Goal: Task Accomplishment & Management: Manage account settings

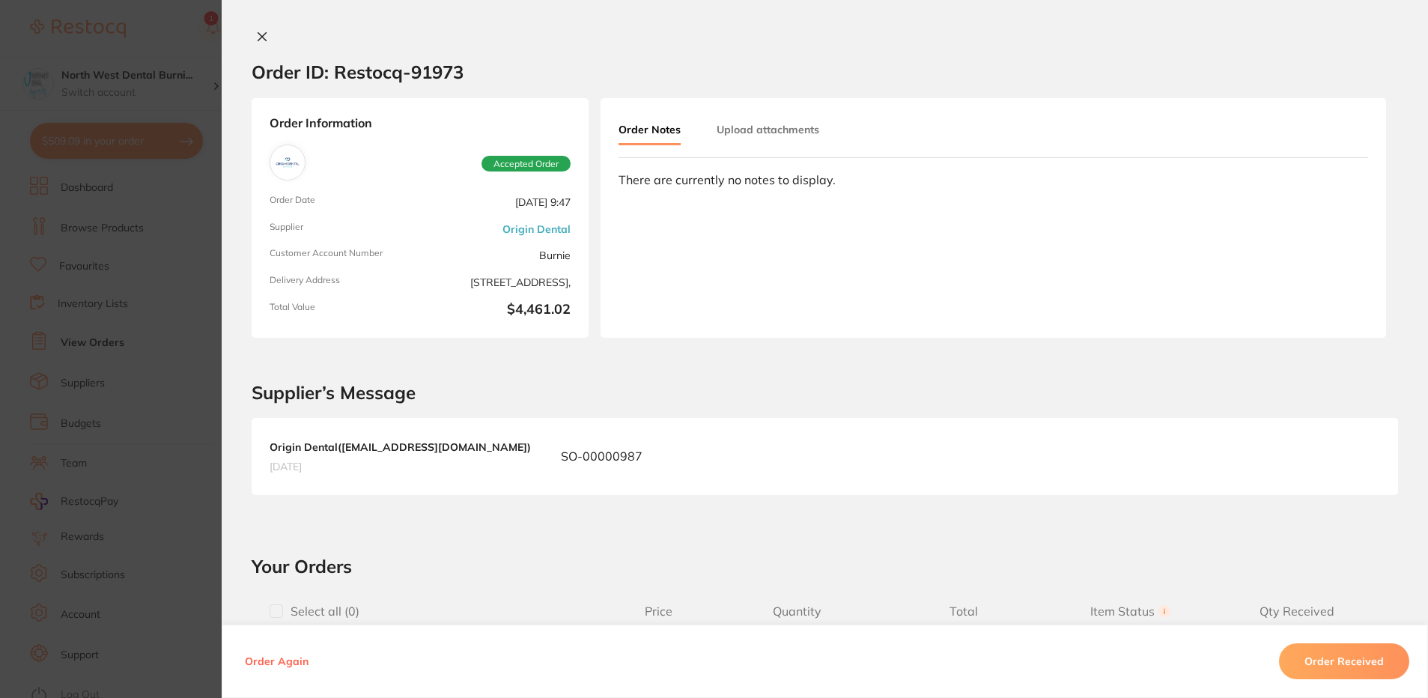
scroll to position [899, 0]
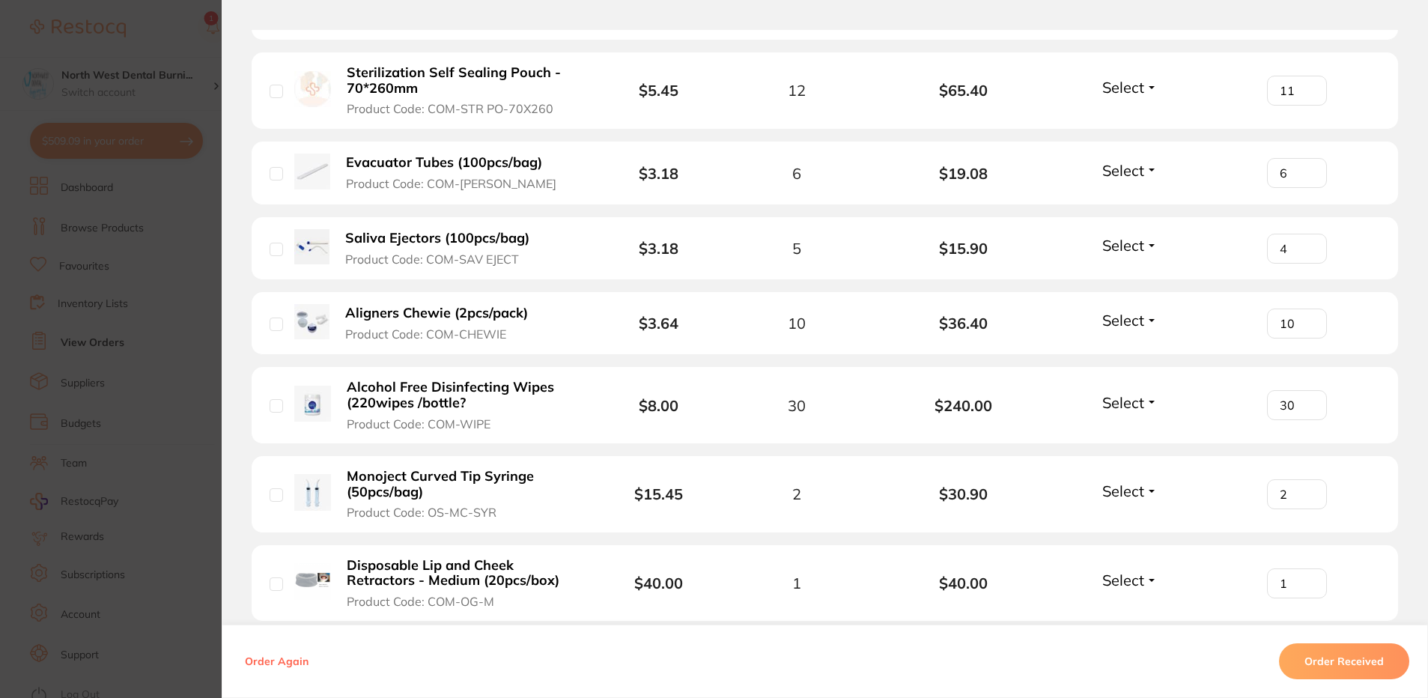
click at [168, 307] on section "Order ID: Restocq- 91973 Order Information Accepted Order Order Date Sept 1 202…" at bounding box center [714, 349] width 1428 height 698
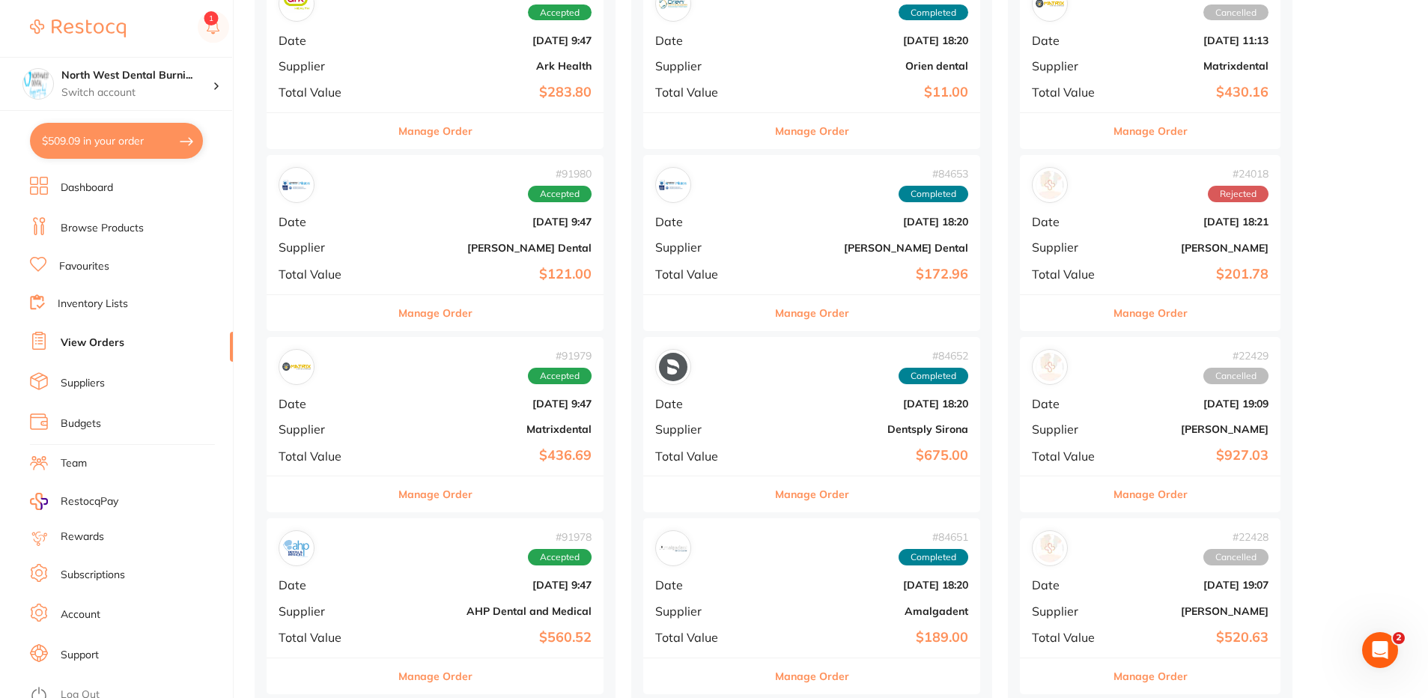
scroll to position [300, 0]
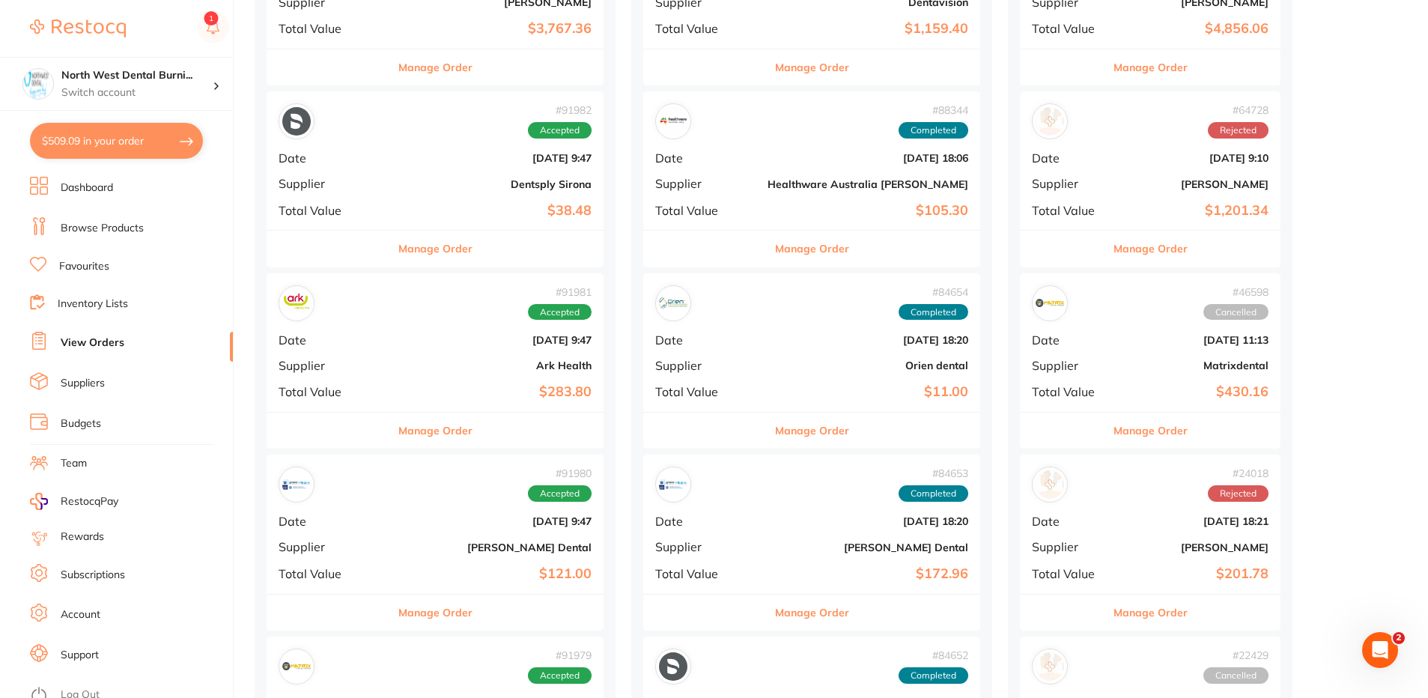
click at [412, 336] on b "[DATE] 9:47" at bounding box center [491, 340] width 201 height 12
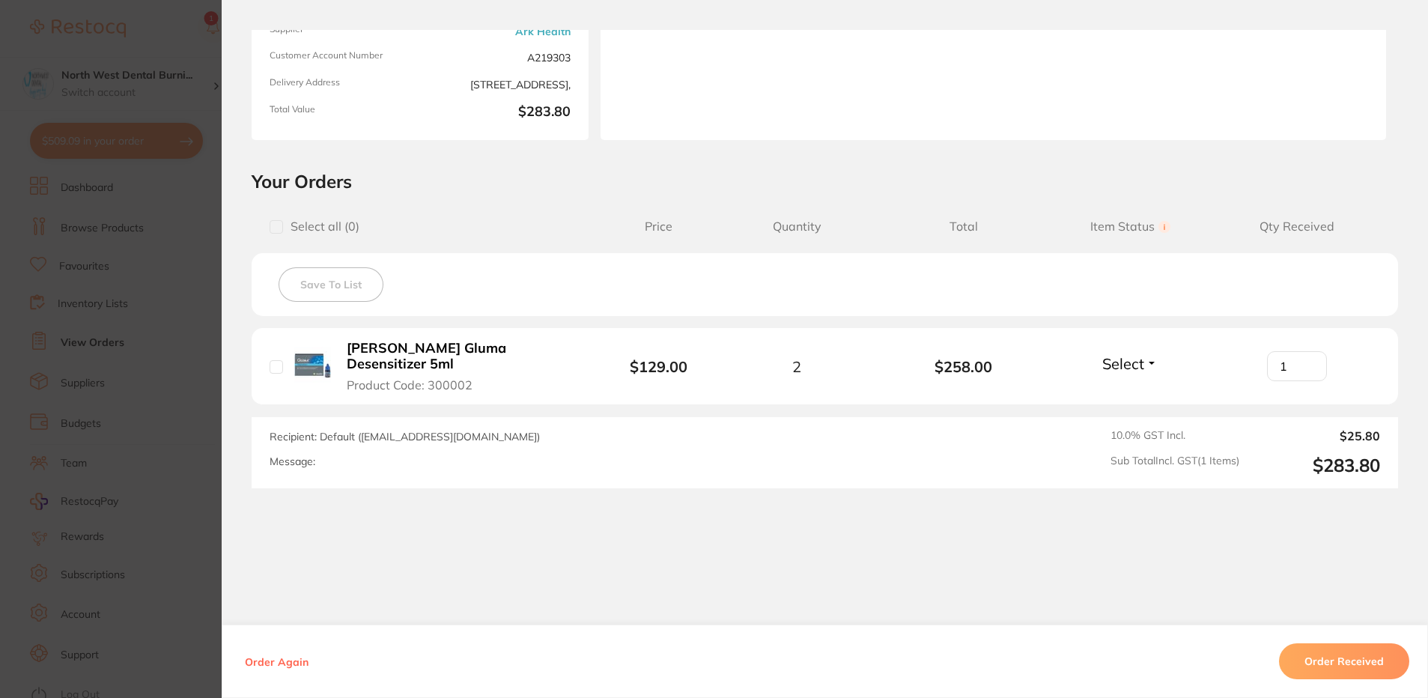
type input "1"
click at [1307, 356] on input "1" at bounding box center [1297, 366] width 60 height 30
click at [70, 276] on section "Order ID: Restocq- 91981 Order Information Accepted Order Order Date Sept 1 202…" at bounding box center [714, 349] width 1428 height 698
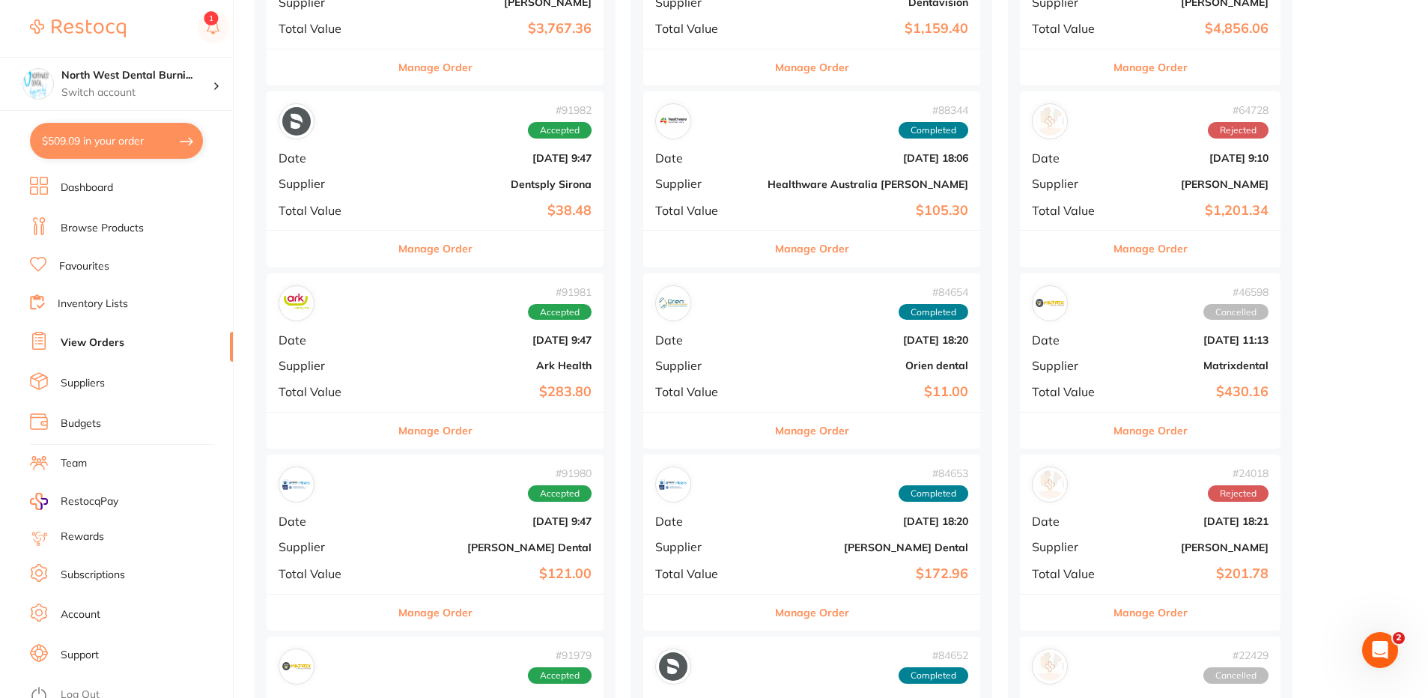
click at [458, 162] on b "[DATE] 9:47" at bounding box center [491, 158] width 201 height 12
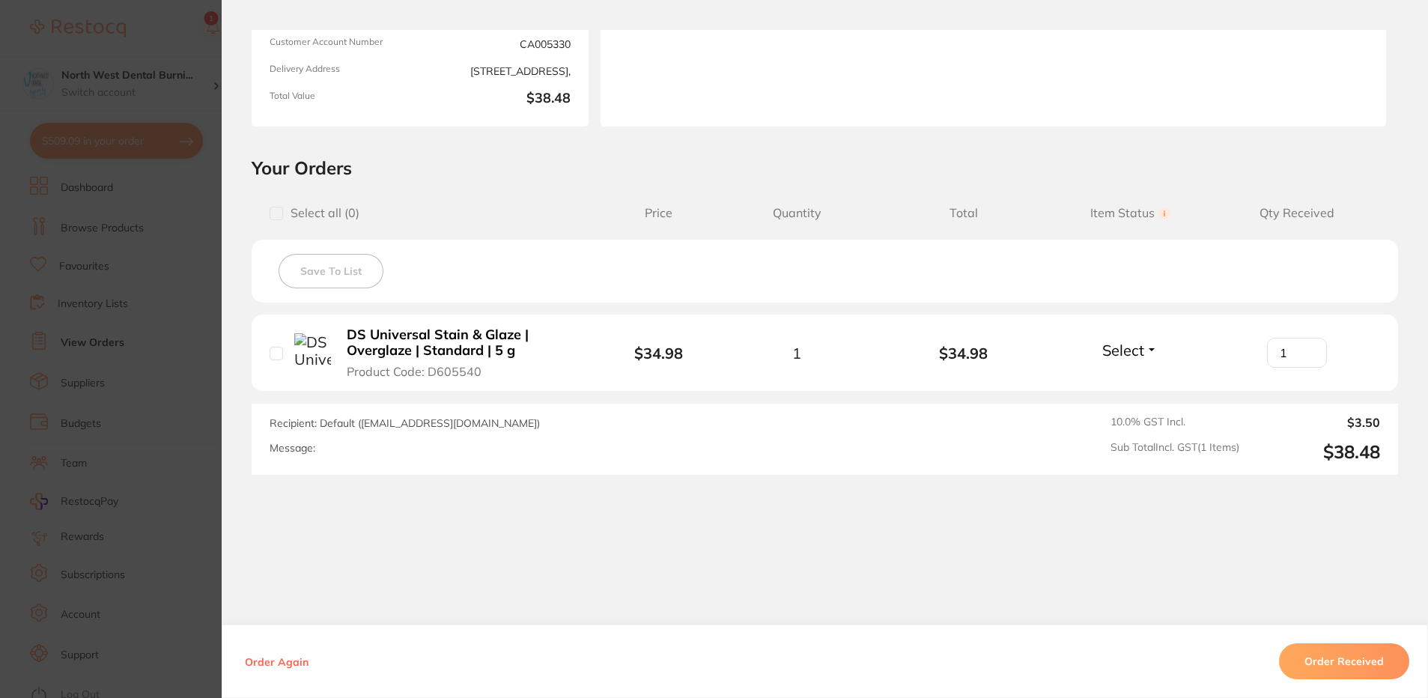
type input "1"
click at [1304, 346] on input "1" at bounding box center [1297, 353] width 60 height 30
click at [1346, 664] on button "Order Received" at bounding box center [1344, 661] width 130 height 36
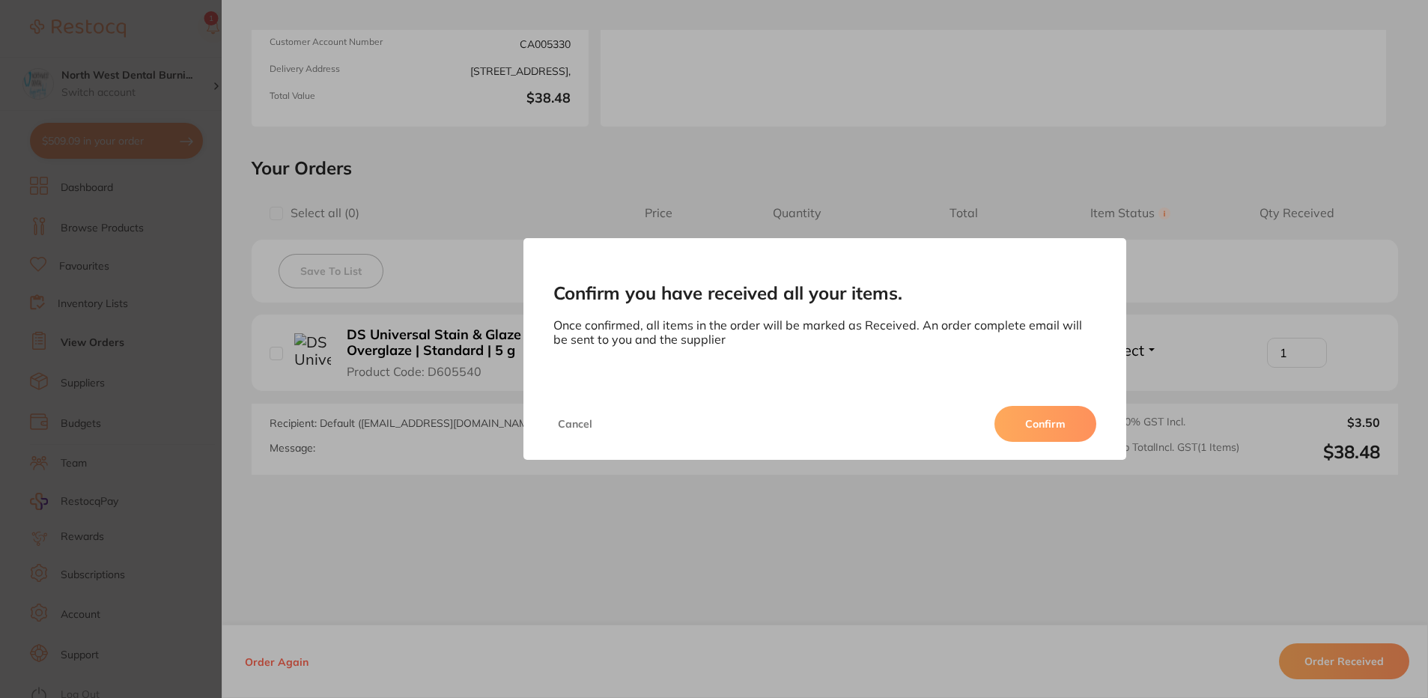
click at [1054, 415] on button "Confirm" at bounding box center [1045, 424] width 102 height 36
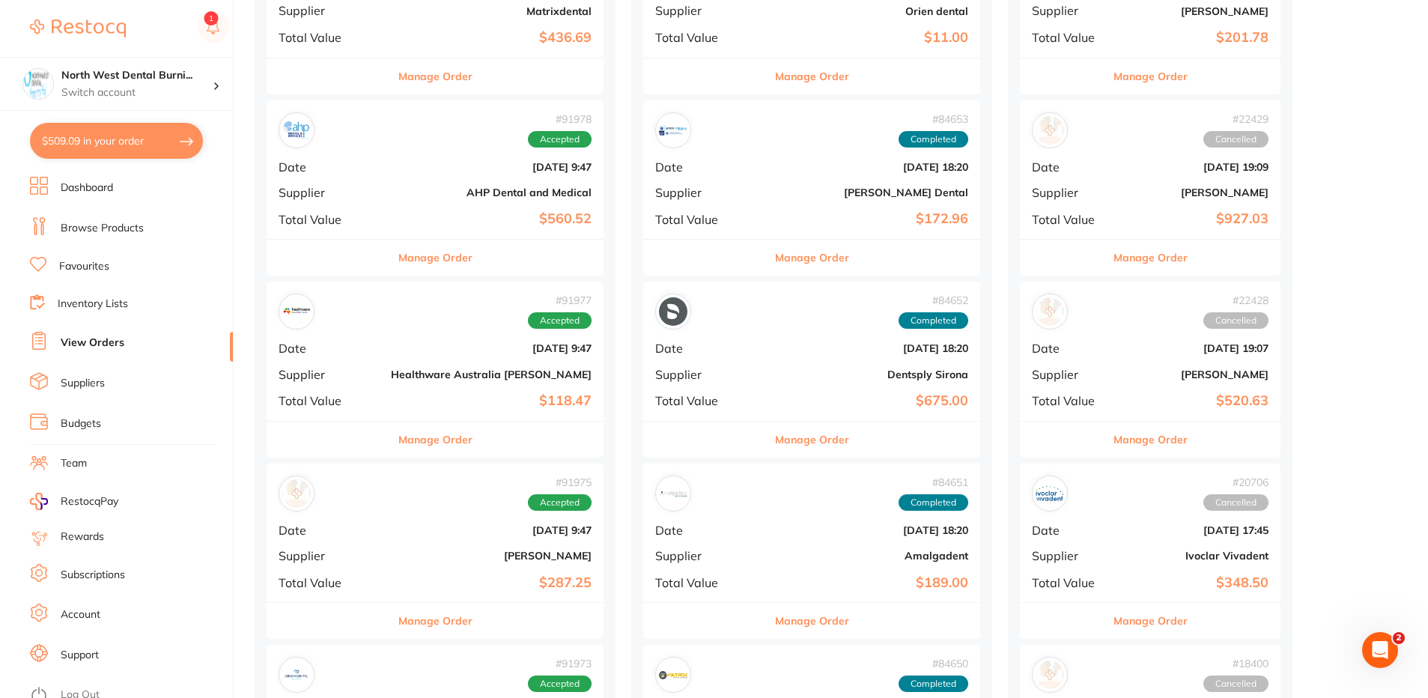
scroll to position [973, 0]
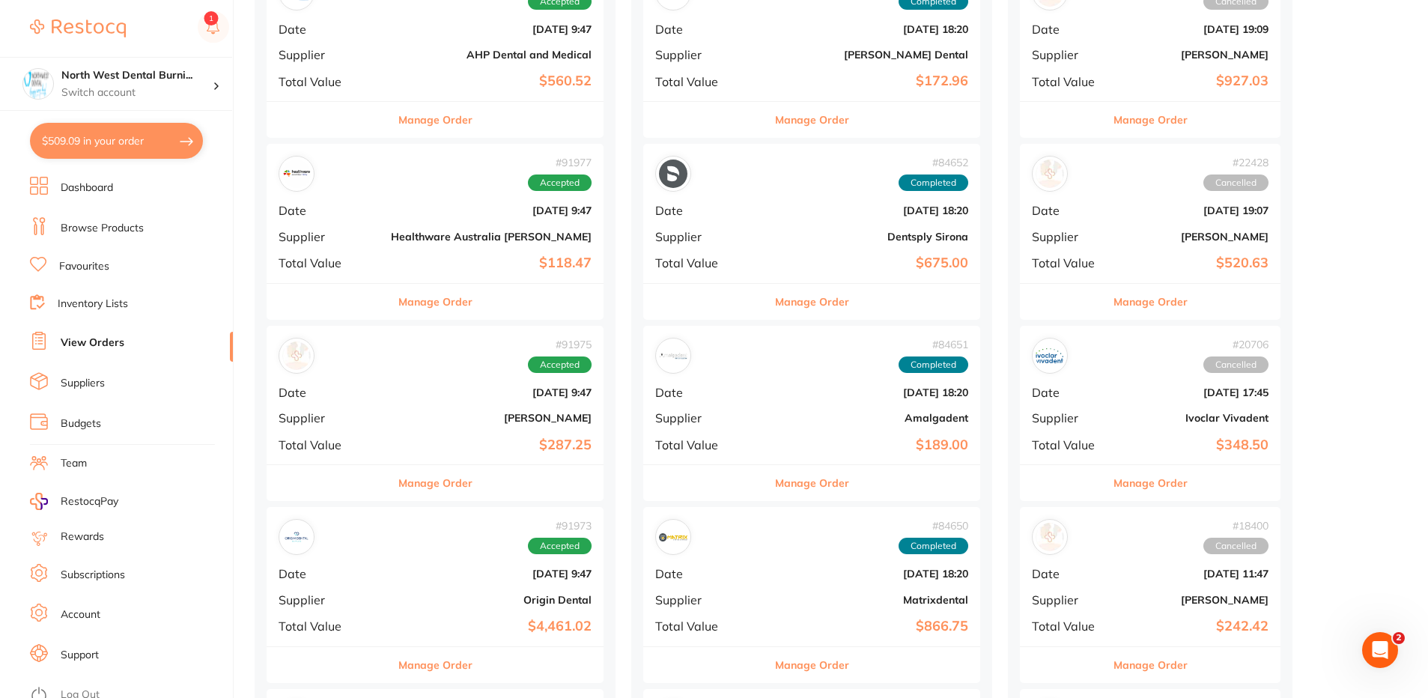
click at [391, 231] on b "Healthware Australia [PERSON_NAME]" at bounding box center [491, 237] width 201 height 12
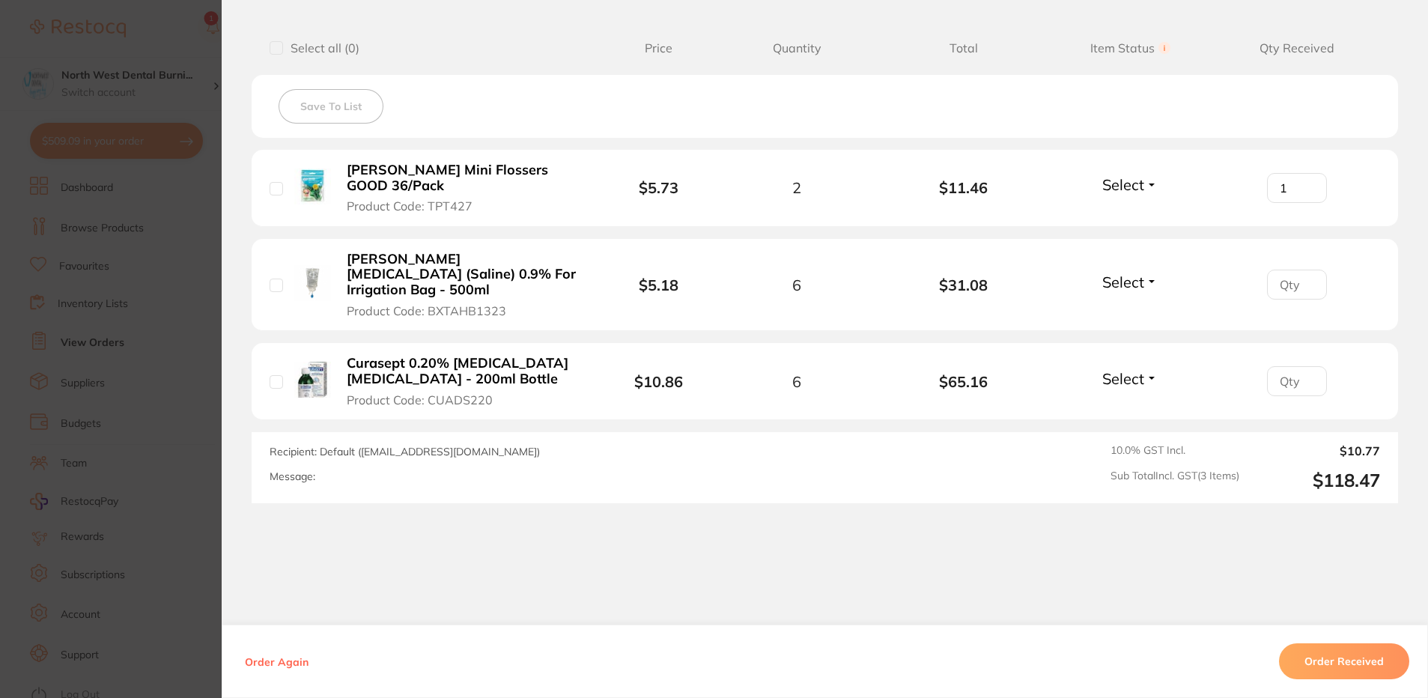
click at [1309, 177] on input "1" at bounding box center [1297, 188] width 60 height 30
type input "2"
click at [1309, 177] on input "2" at bounding box center [1297, 188] width 60 height 30
click at [1302, 270] on input "1" at bounding box center [1297, 285] width 60 height 30
click at [1302, 270] on input "2" at bounding box center [1297, 285] width 60 height 30
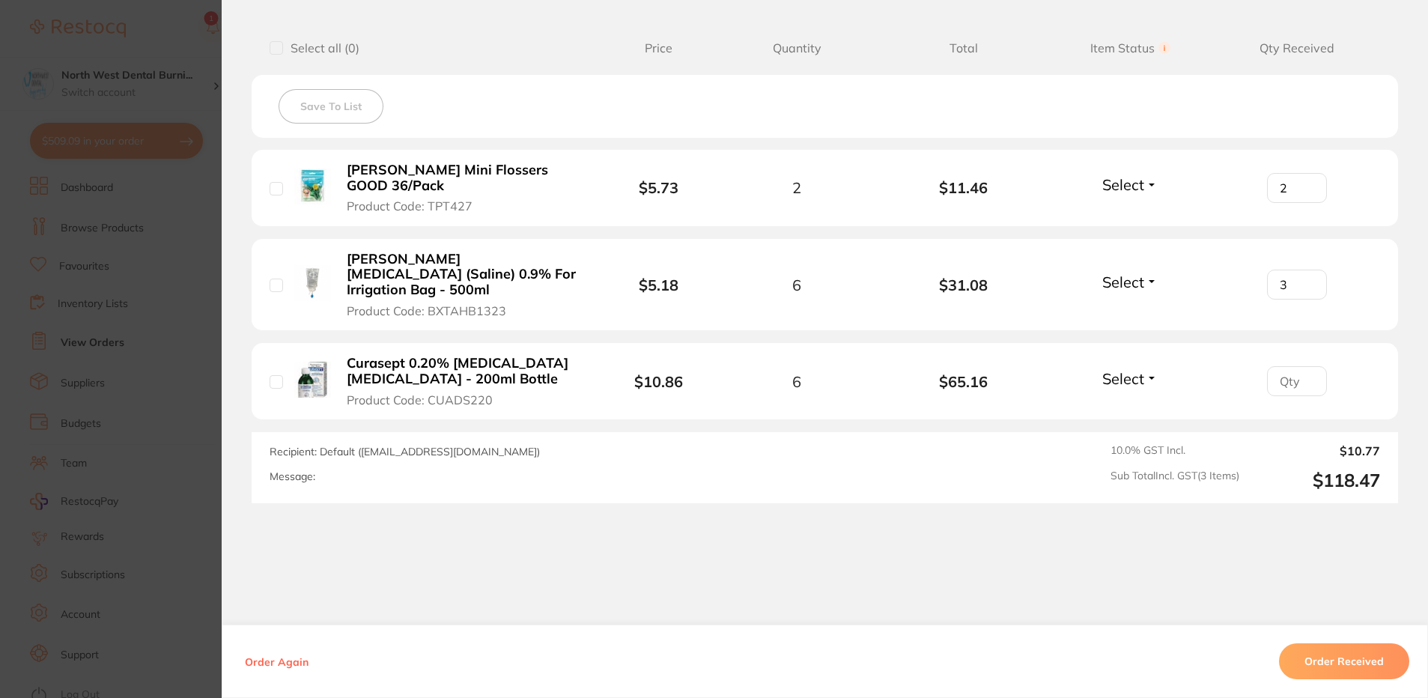
click at [1302, 270] on input "3" at bounding box center [1297, 285] width 60 height 30
click at [1302, 270] on input "4" at bounding box center [1297, 285] width 60 height 30
click at [1302, 270] on input "5" at bounding box center [1297, 285] width 60 height 30
type input "6"
click at [1302, 270] on input "6" at bounding box center [1297, 285] width 60 height 30
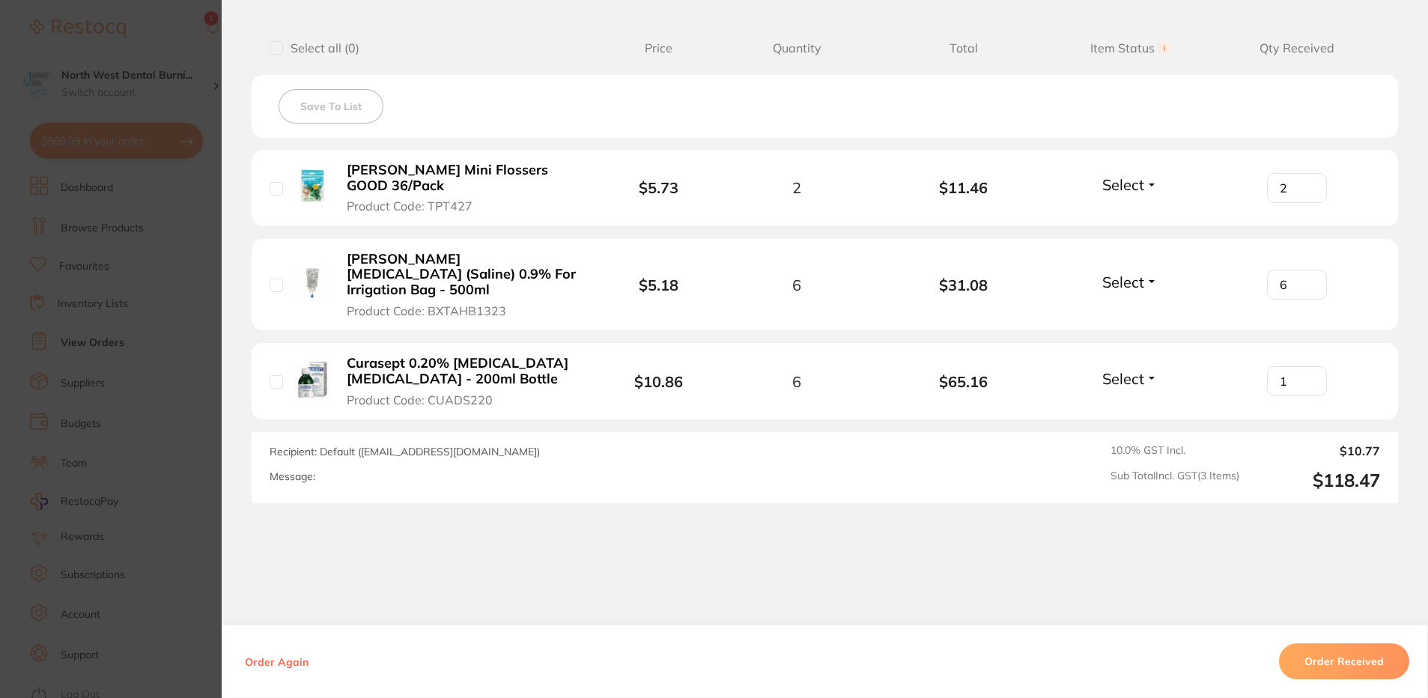
click at [1304, 366] on input "1" at bounding box center [1297, 381] width 60 height 30
click at [1304, 366] on input "2" at bounding box center [1297, 381] width 60 height 30
click at [1304, 366] on input "3" at bounding box center [1297, 381] width 60 height 30
click at [1304, 366] on input "4" at bounding box center [1297, 381] width 60 height 30
click at [1304, 366] on input "5" at bounding box center [1297, 381] width 60 height 30
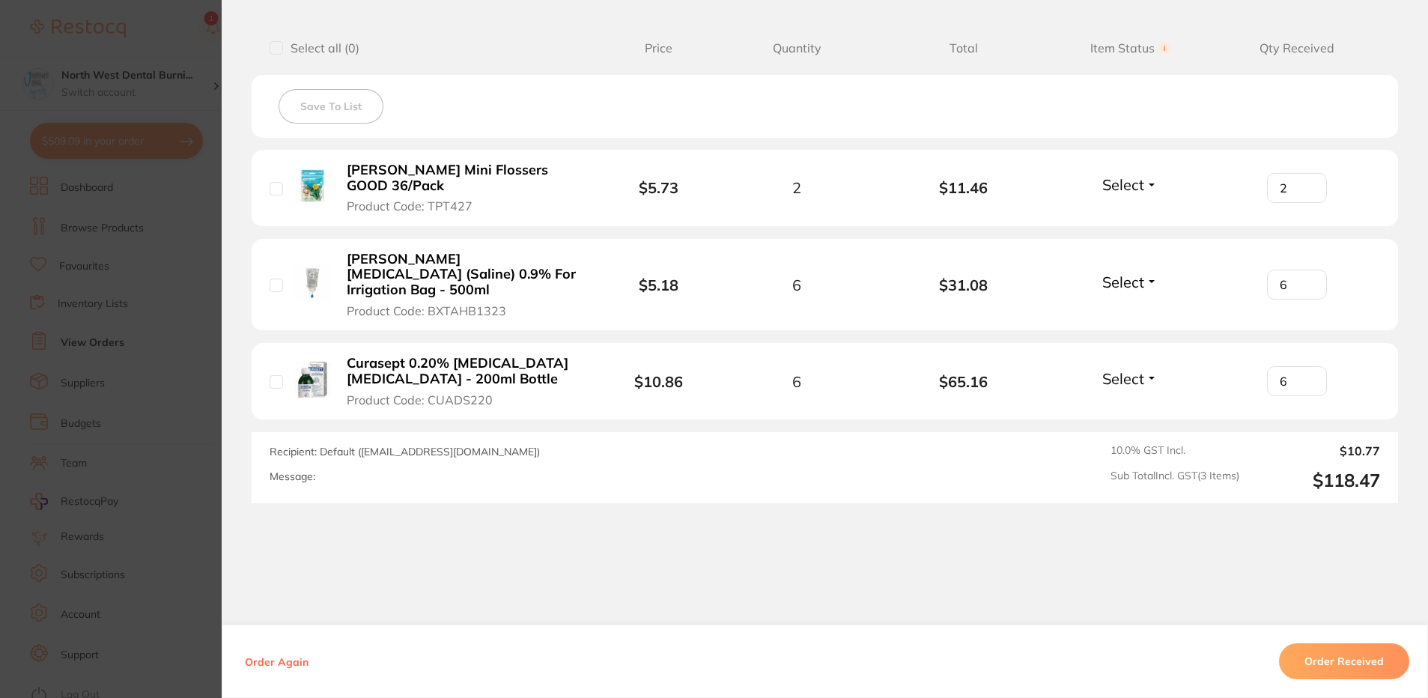
type input "6"
click at [1304, 366] on input "6" at bounding box center [1297, 381] width 60 height 30
click at [1339, 656] on button "Order Received" at bounding box center [1344, 661] width 130 height 36
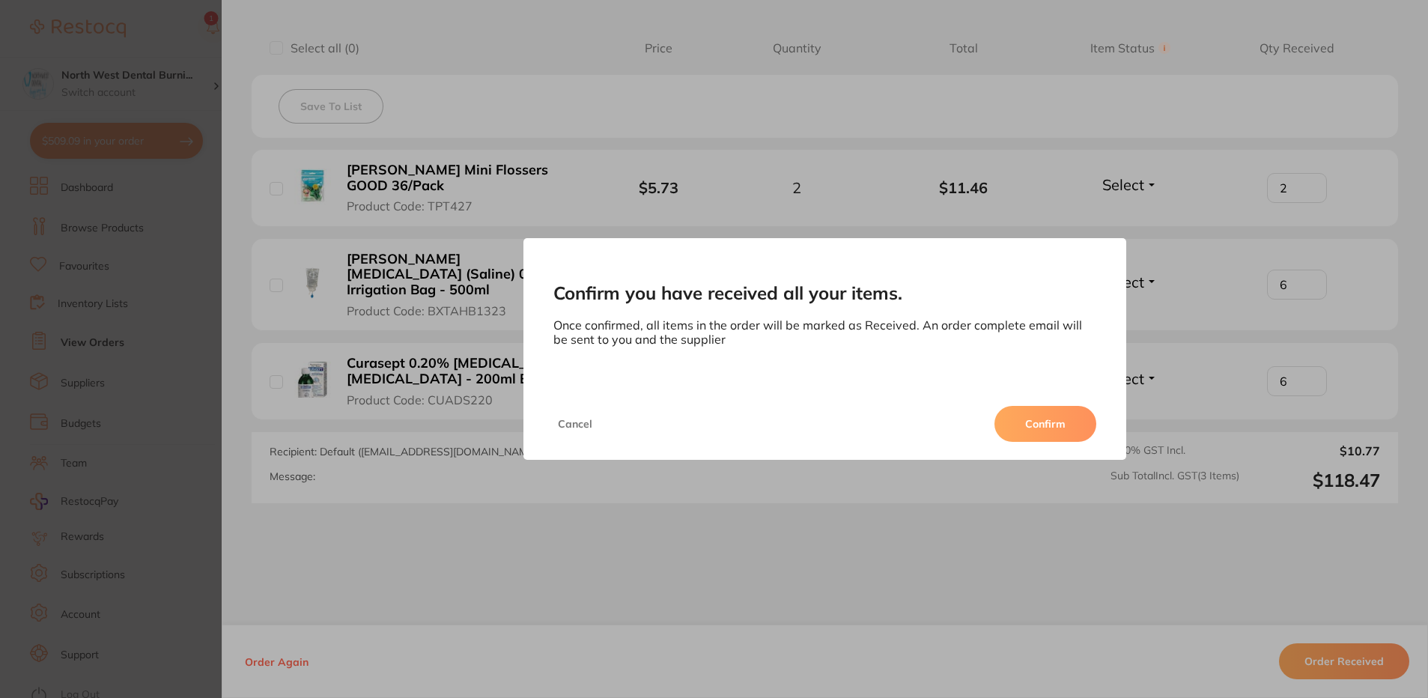
click at [1056, 439] on button "Confirm" at bounding box center [1045, 424] width 102 height 36
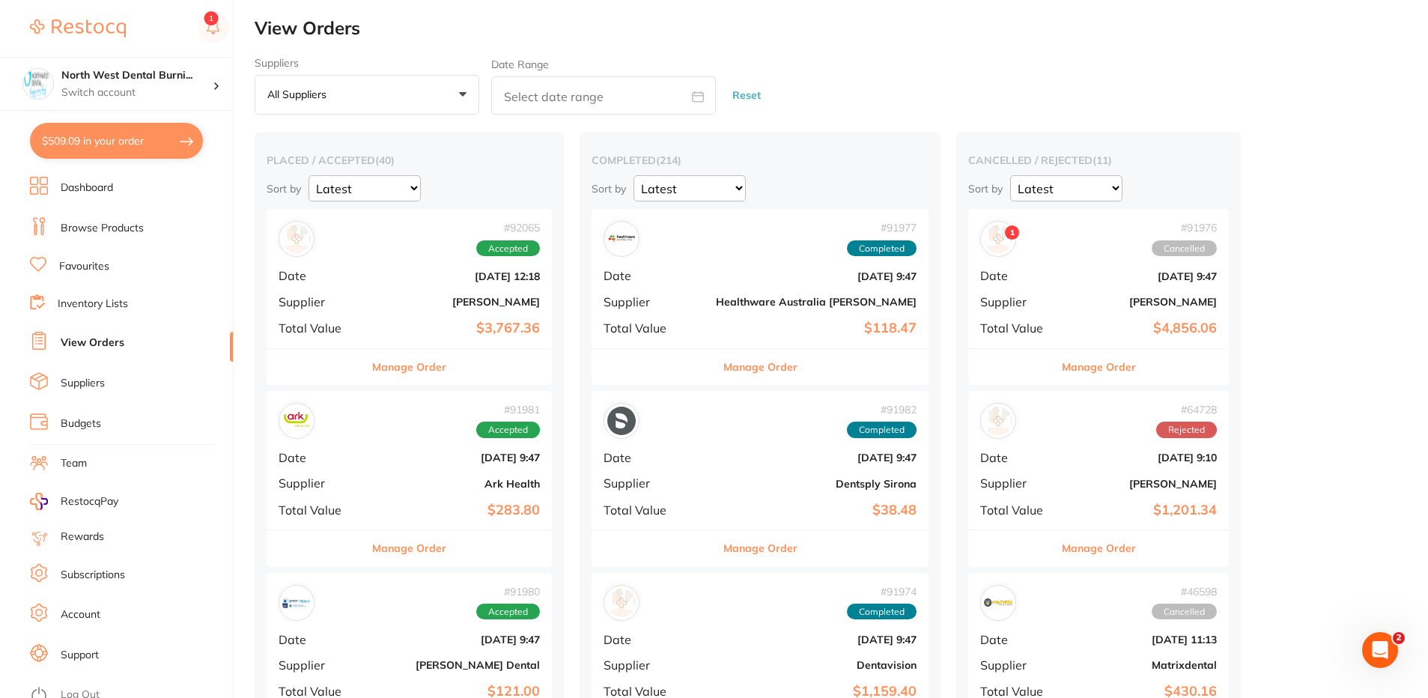
click at [398, 302] on b "[PERSON_NAME]" at bounding box center [457, 302] width 166 height 12
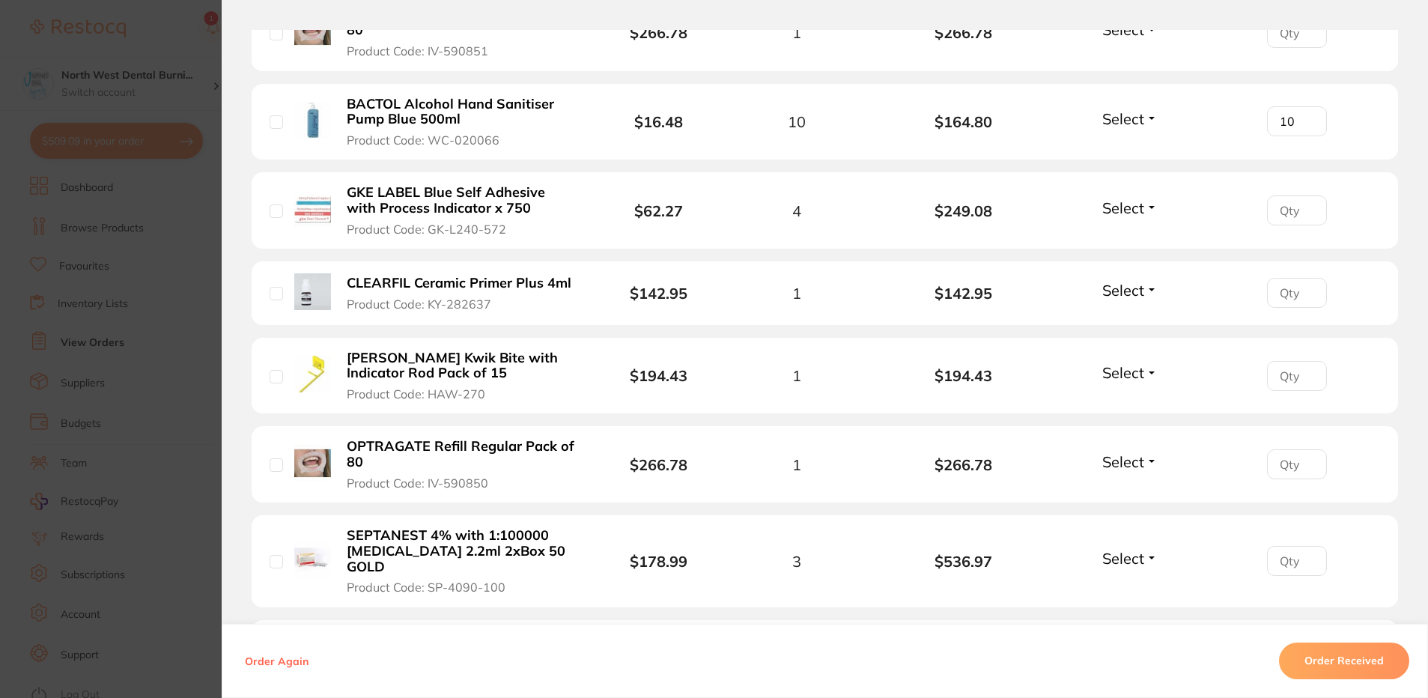
scroll to position [749, 0]
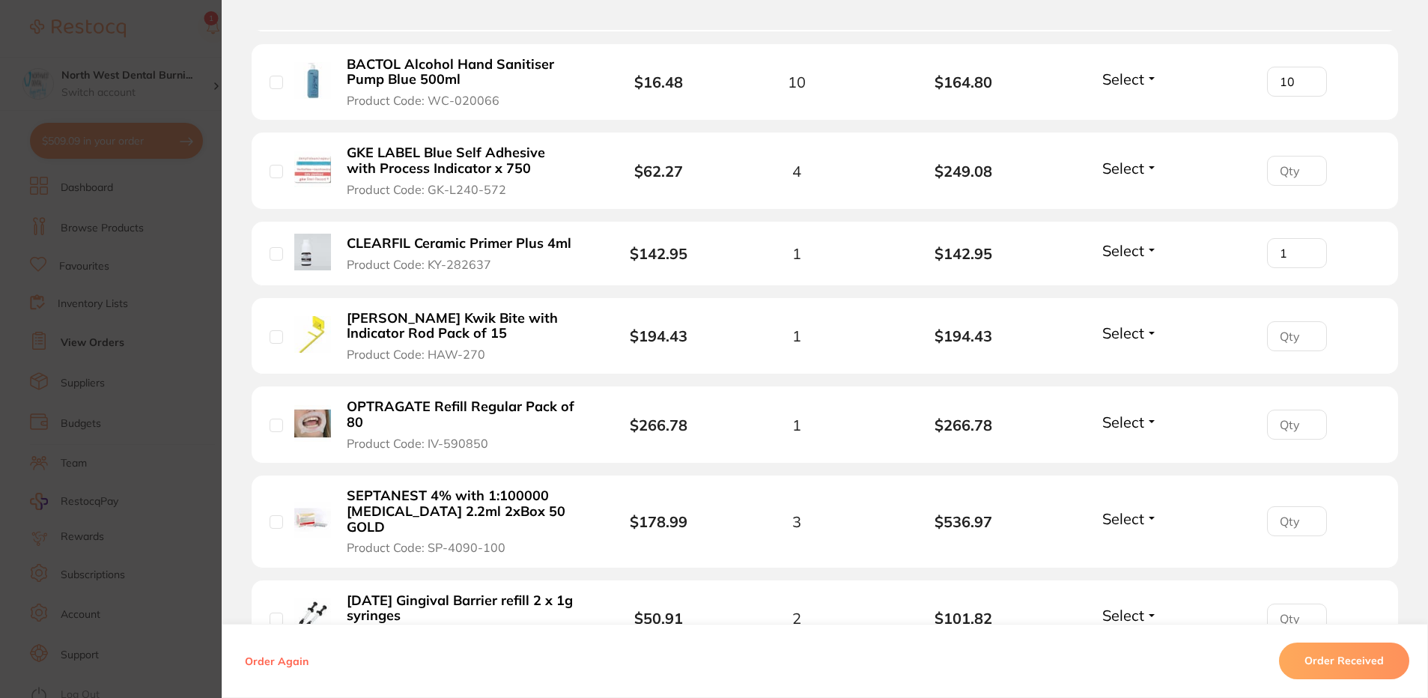
type input "1"
click at [1304, 249] on input "1" at bounding box center [1297, 253] width 60 height 30
click at [228, 381] on section "Your Orders Select all ( 0 ) Price Quantity Total Item Status You can use this …" at bounding box center [825, 543] width 1206 height 1849
click at [179, 382] on section "Order ID: Restocq- 92065 Order Information Accepted Order Order Date Sept 1 202…" at bounding box center [714, 349] width 1428 height 698
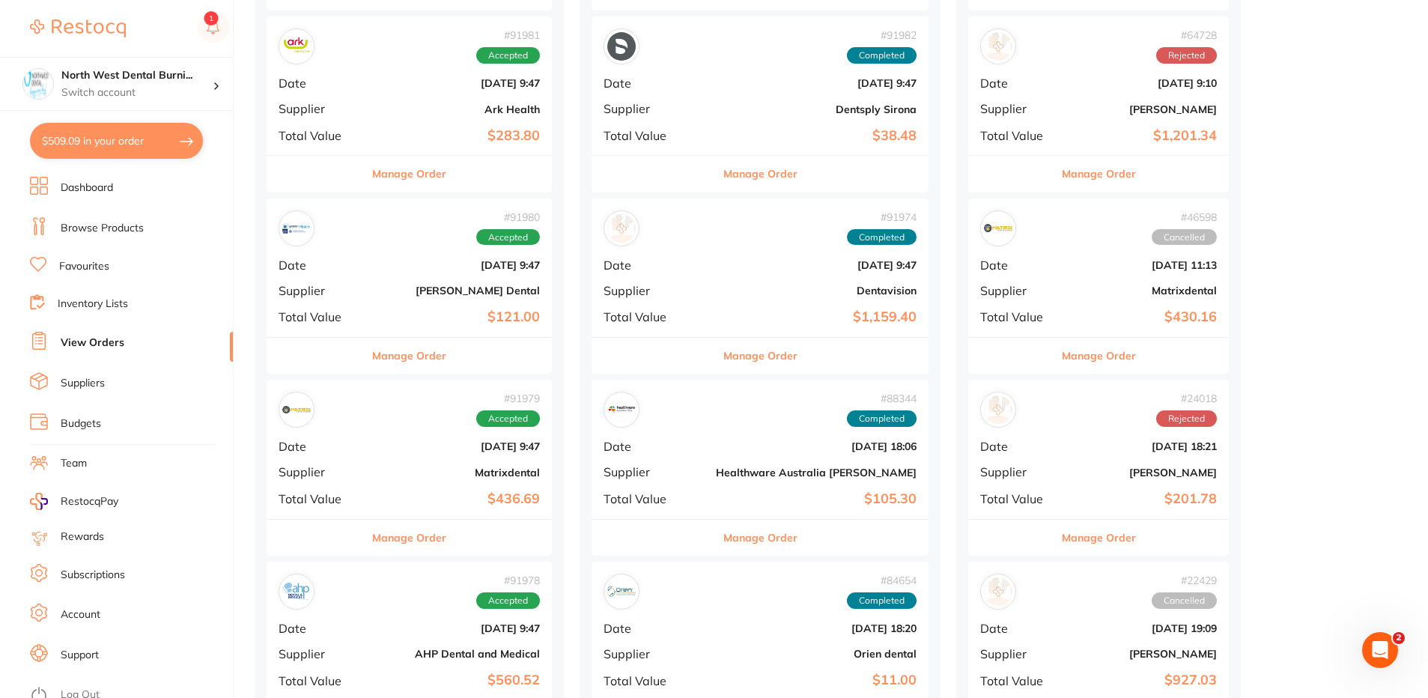
scroll to position [524, 0]
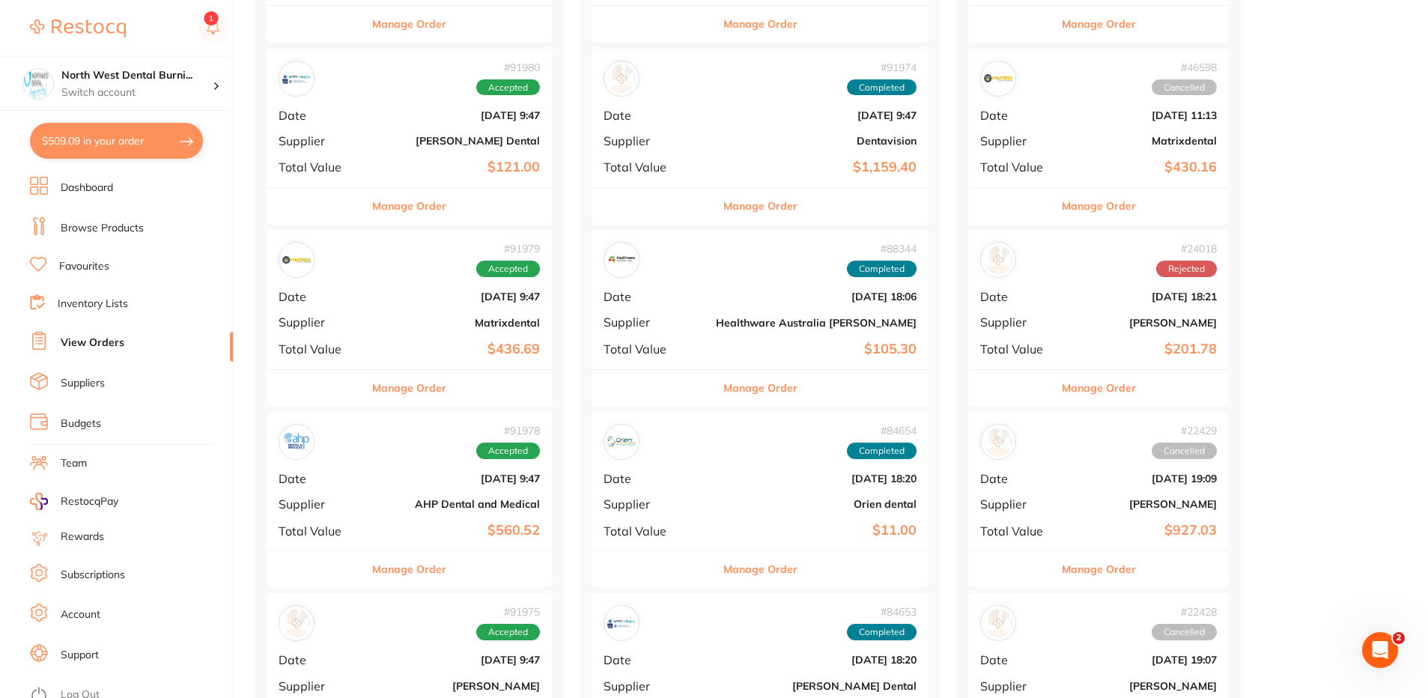
click at [387, 306] on div "# 91979 Accepted Date Sept 1 2025, 9:47 Supplier Matrixdental Total Value $436.…" at bounding box center [409, 299] width 285 height 139
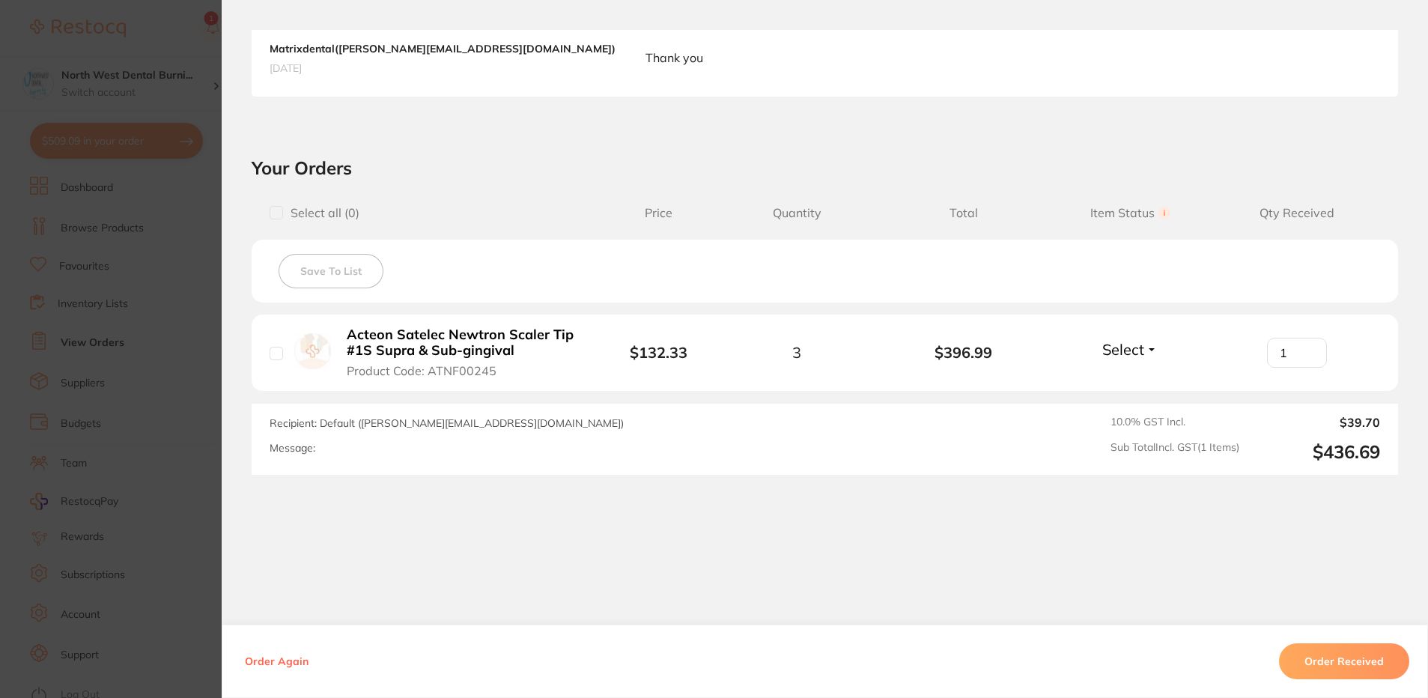
click at [1304, 347] on input "1" at bounding box center [1297, 353] width 60 height 30
click at [1304, 347] on input "2" at bounding box center [1297, 353] width 60 height 30
type input "3"
click at [1304, 347] on input "3" at bounding box center [1297, 353] width 60 height 30
click at [1344, 662] on button "Order Received" at bounding box center [1344, 661] width 130 height 36
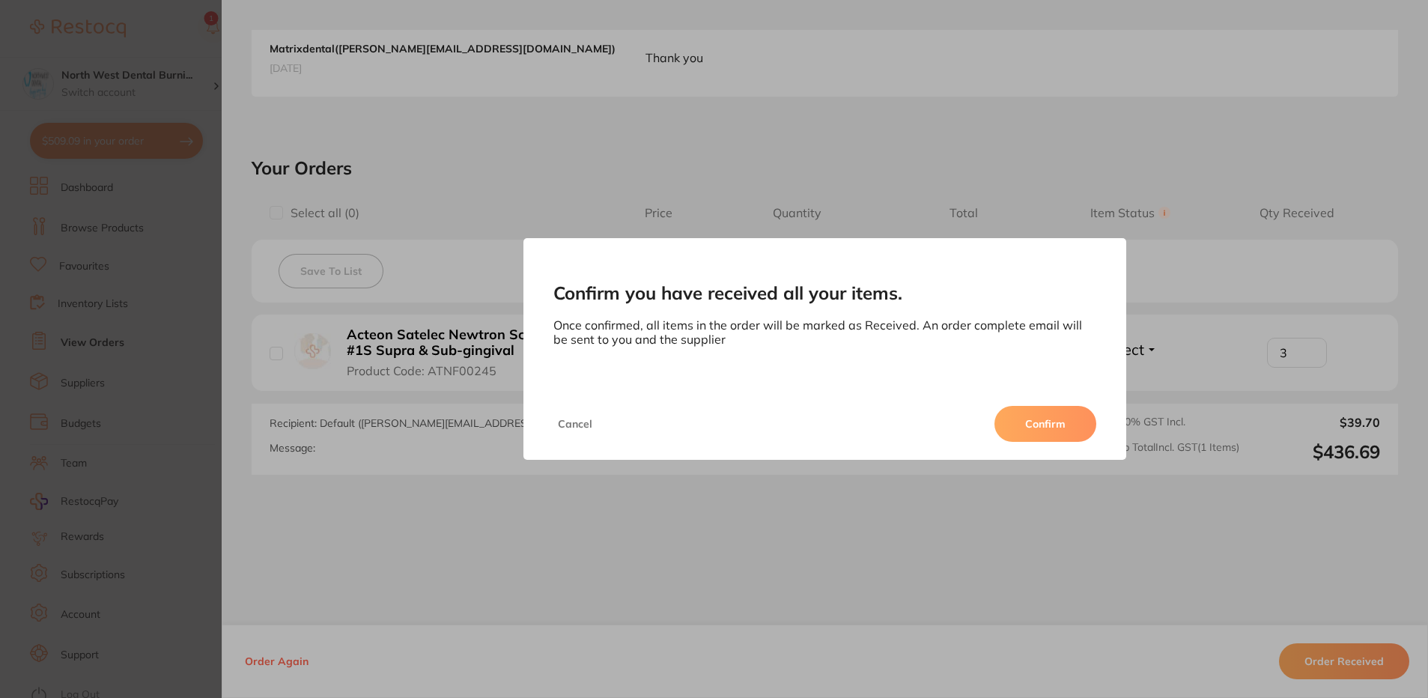
click at [1084, 409] on button "Confirm" at bounding box center [1045, 424] width 102 height 36
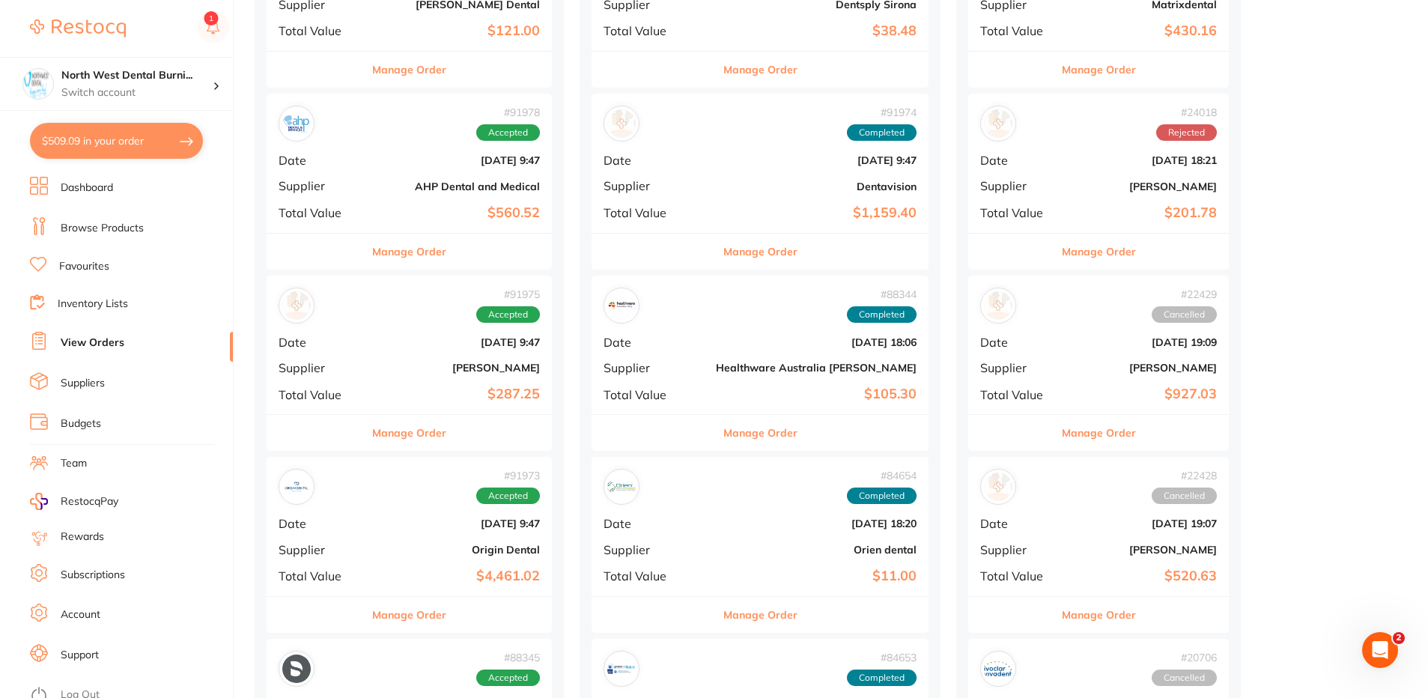
scroll to position [524, 0]
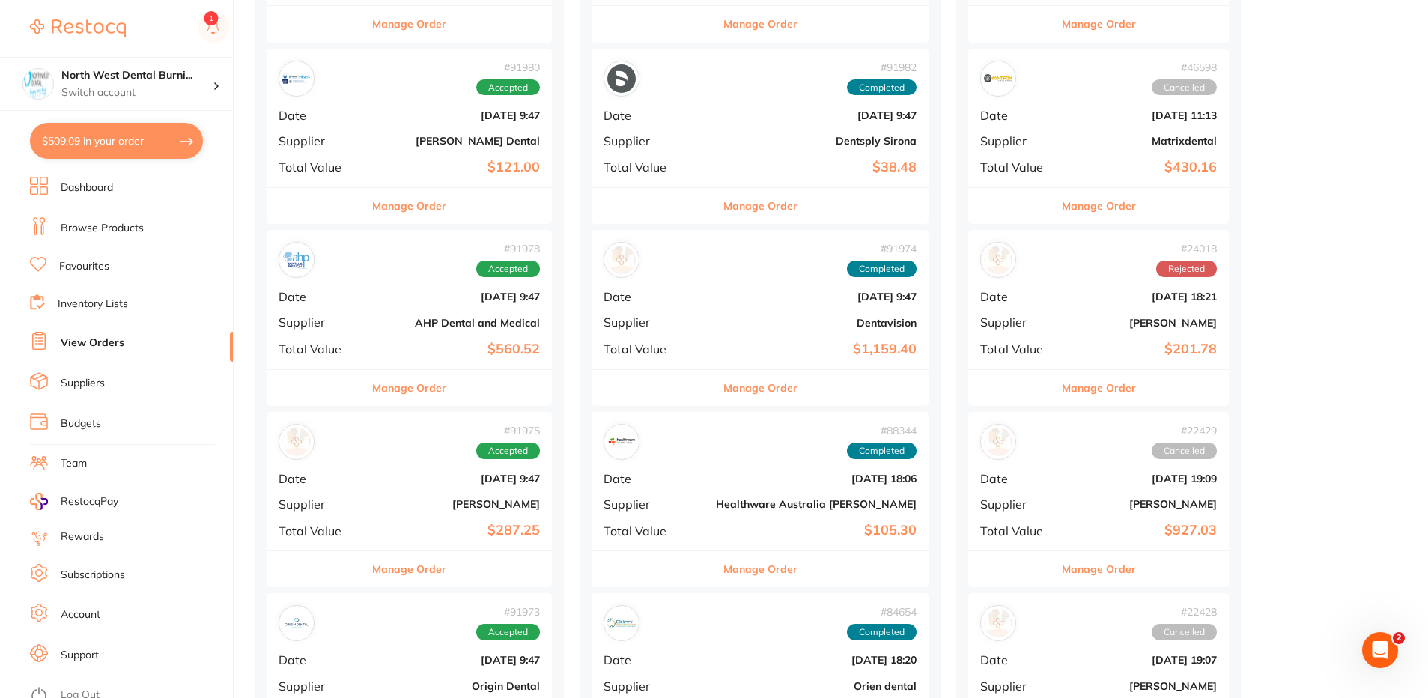
click at [428, 513] on div "# 91975 Accepted Date Sept 1 2025, 9:47 Supplier Adam Dental Total Value $287.25" at bounding box center [409, 481] width 285 height 139
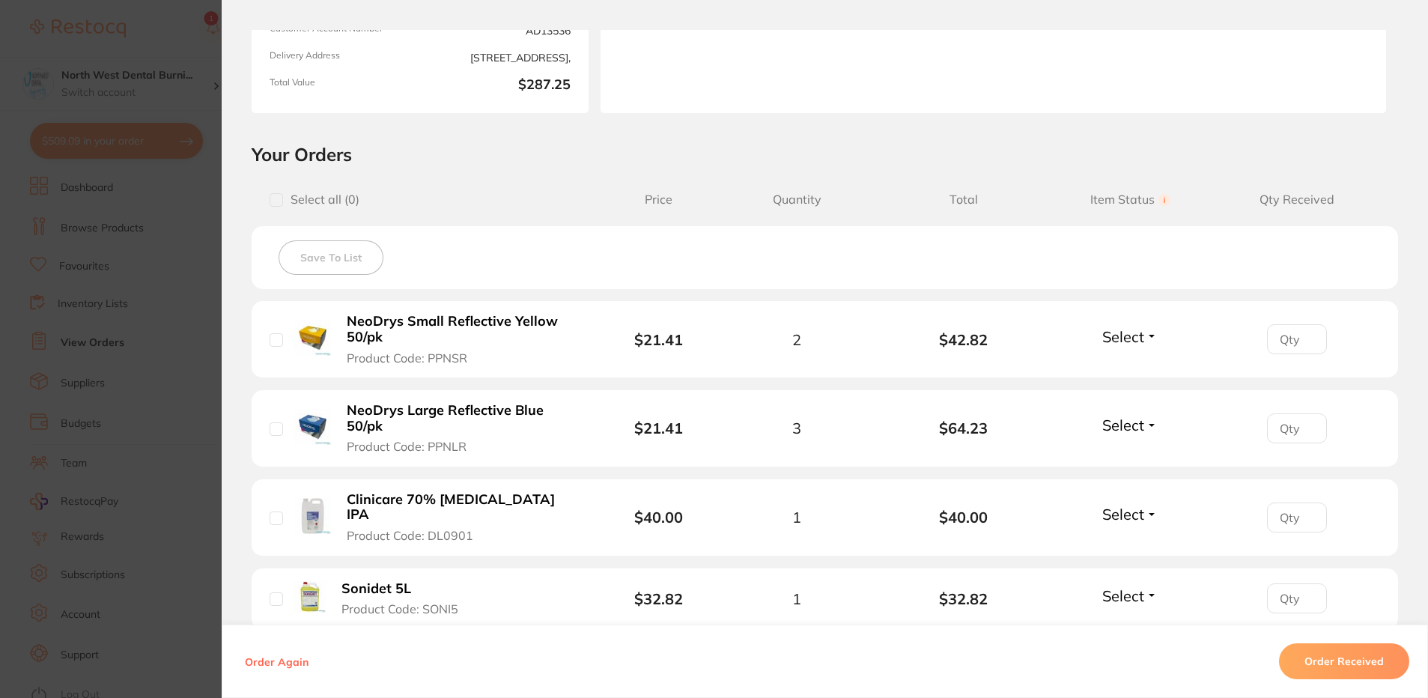
scroll to position [449, 0]
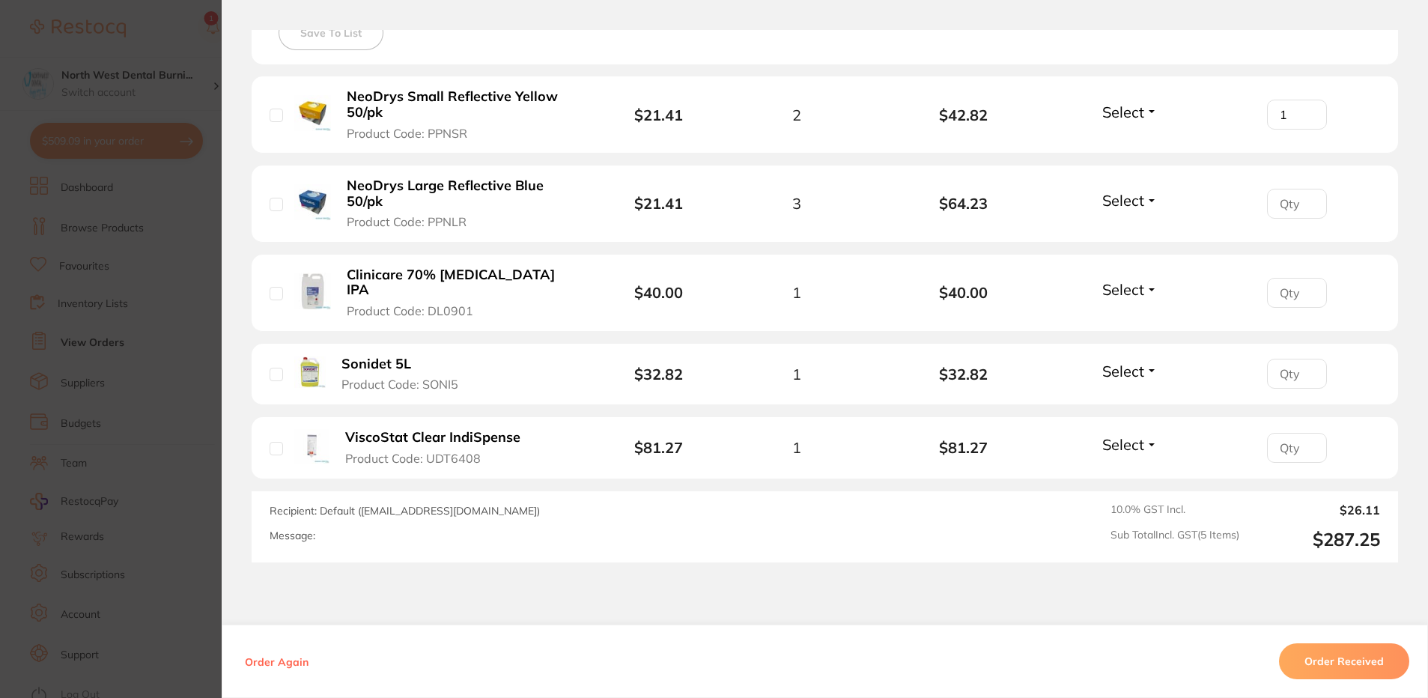
click at [1306, 109] on input "1" at bounding box center [1297, 115] width 60 height 30
type input "2"
click at [1306, 109] on input "2" at bounding box center [1297, 115] width 60 height 30
click at [1305, 199] on input "1" at bounding box center [1297, 204] width 60 height 30
click at [1305, 199] on input "2" at bounding box center [1297, 204] width 60 height 30
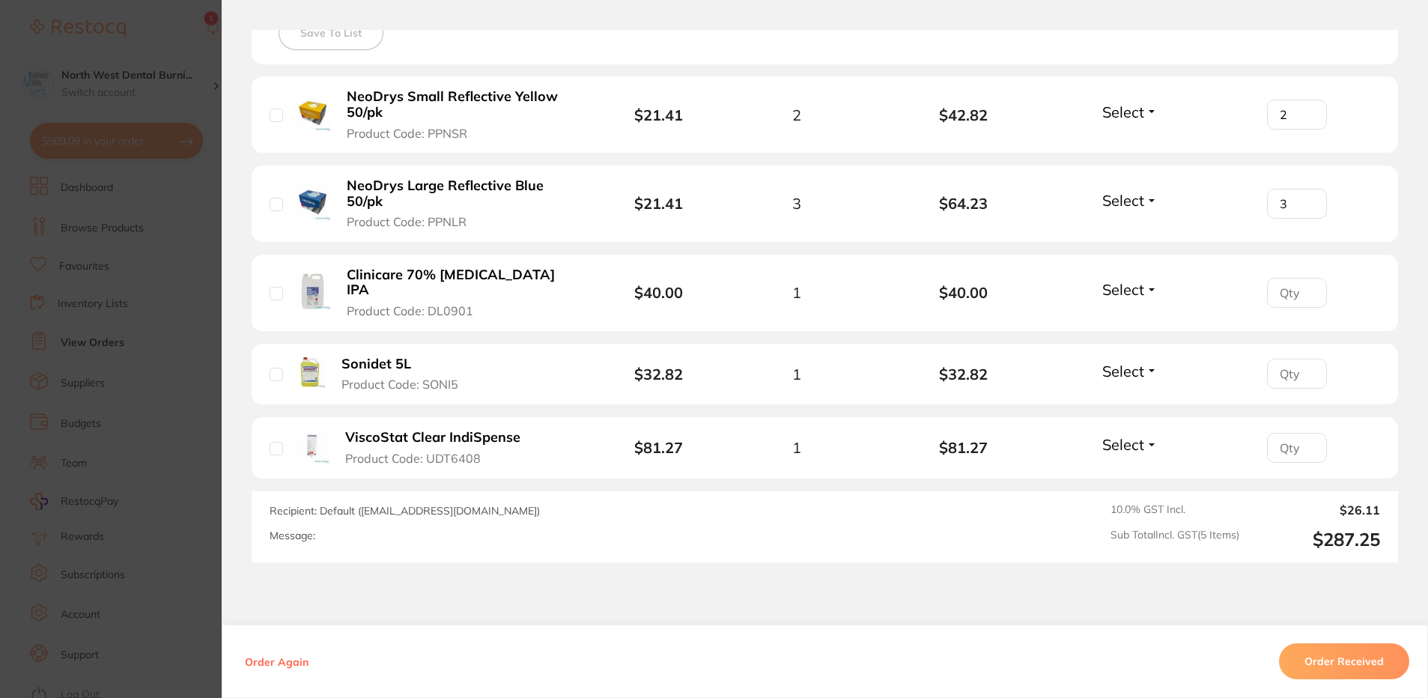
type input "3"
click at [1305, 199] on input "3" at bounding box center [1297, 204] width 60 height 30
type input "1"
click at [1304, 280] on input "1" at bounding box center [1297, 293] width 60 height 30
type input "1"
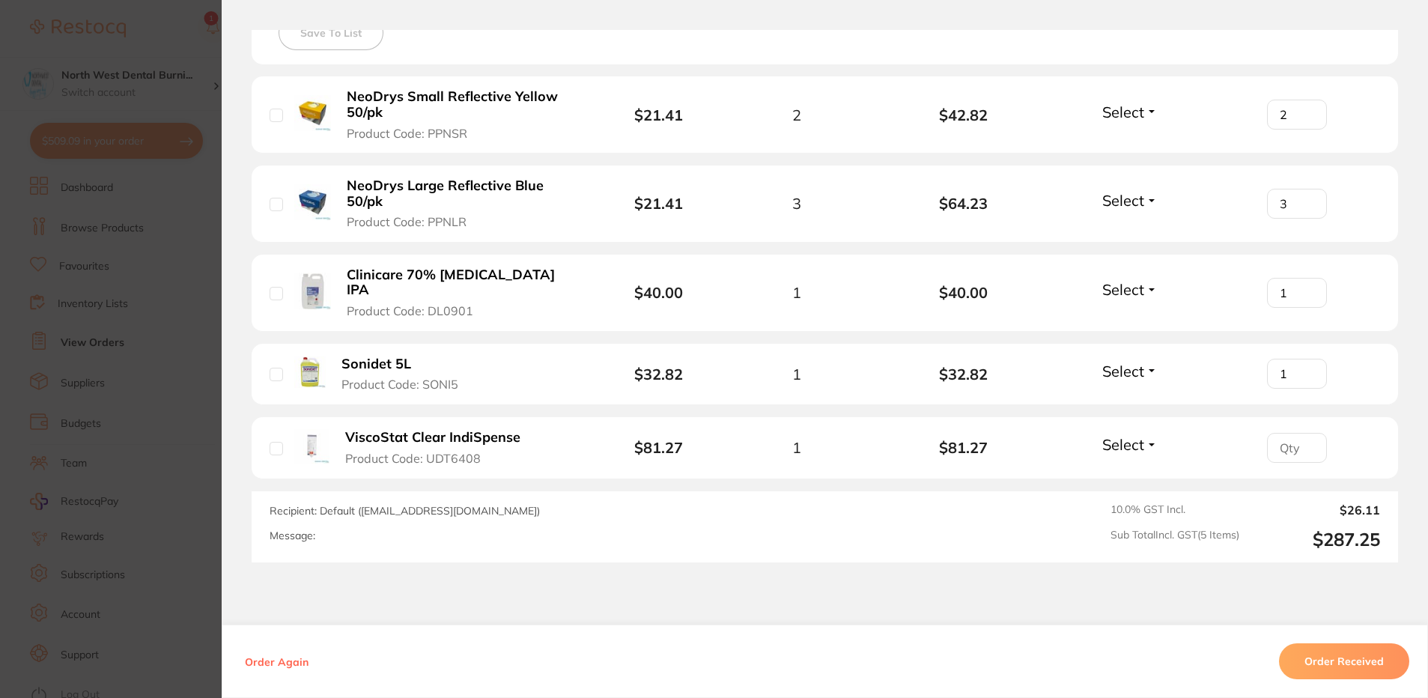
click at [1304, 359] on input "1" at bounding box center [1297, 374] width 60 height 30
type input "1"
click at [1306, 433] on input "1" at bounding box center [1297, 448] width 60 height 30
drag, startPoint x: 1351, startPoint y: 661, endPoint x: 1236, endPoint y: 559, distance: 153.8
click at [1352, 661] on button "Order Received" at bounding box center [1344, 661] width 130 height 36
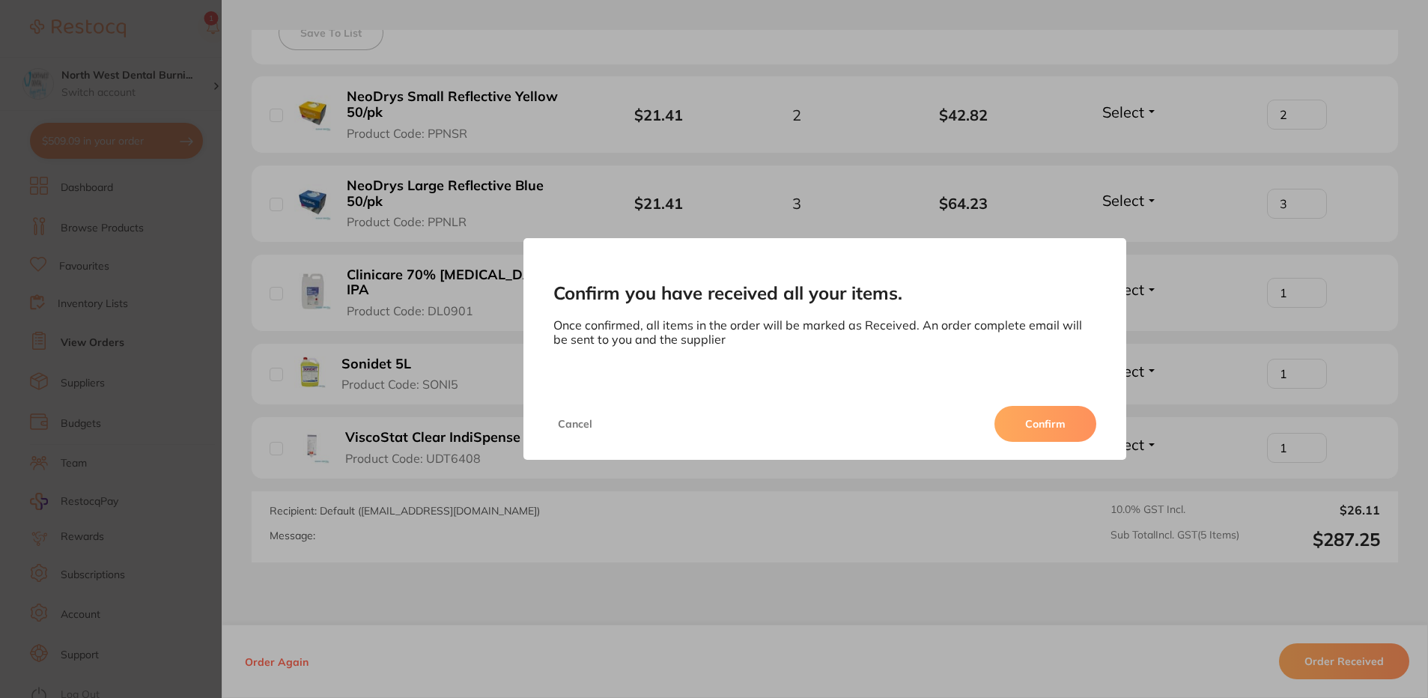
click at [1047, 424] on button "Confirm" at bounding box center [1045, 424] width 102 height 36
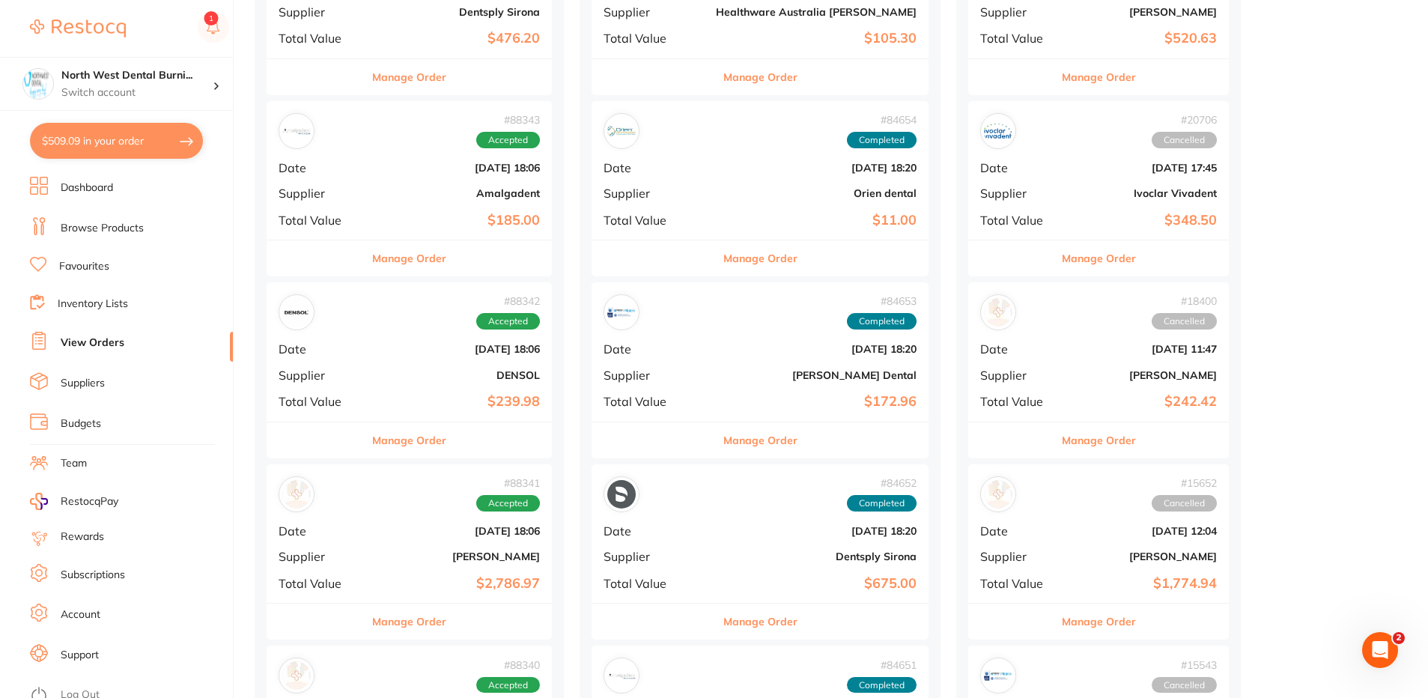
scroll to position [1123, 0]
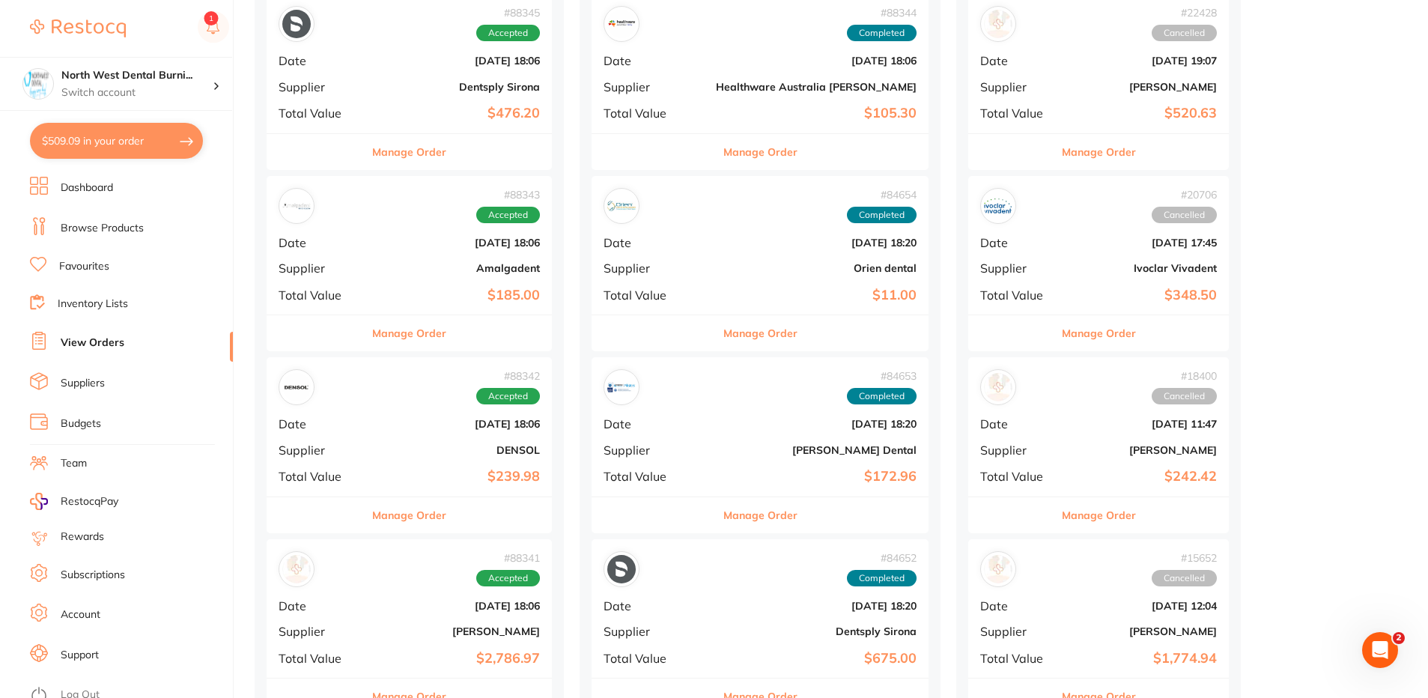
click at [416, 81] on b "Dentsply Sirona" at bounding box center [457, 87] width 166 height 12
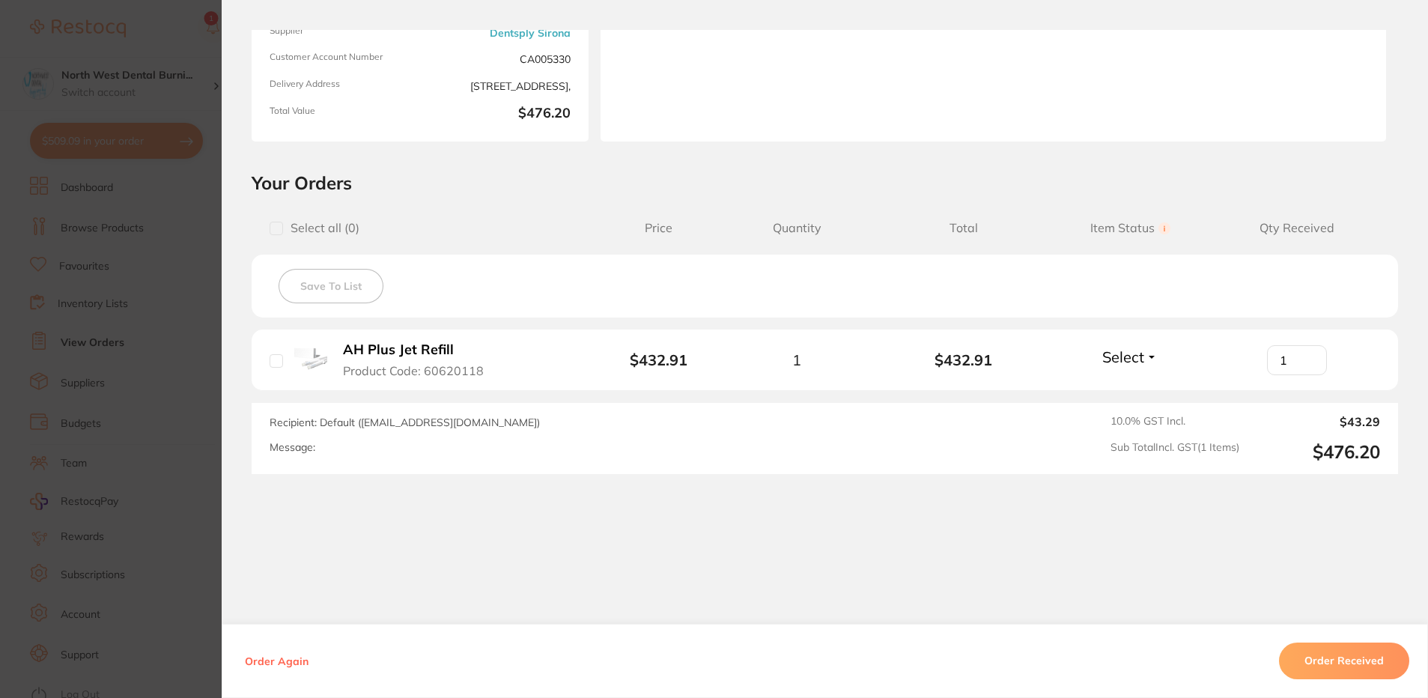
type input "1"
click at [1305, 356] on input "1" at bounding box center [1297, 360] width 60 height 30
click at [1325, 652] on button "Order Received" at bounding box center [1344, 660] width 130 height 36
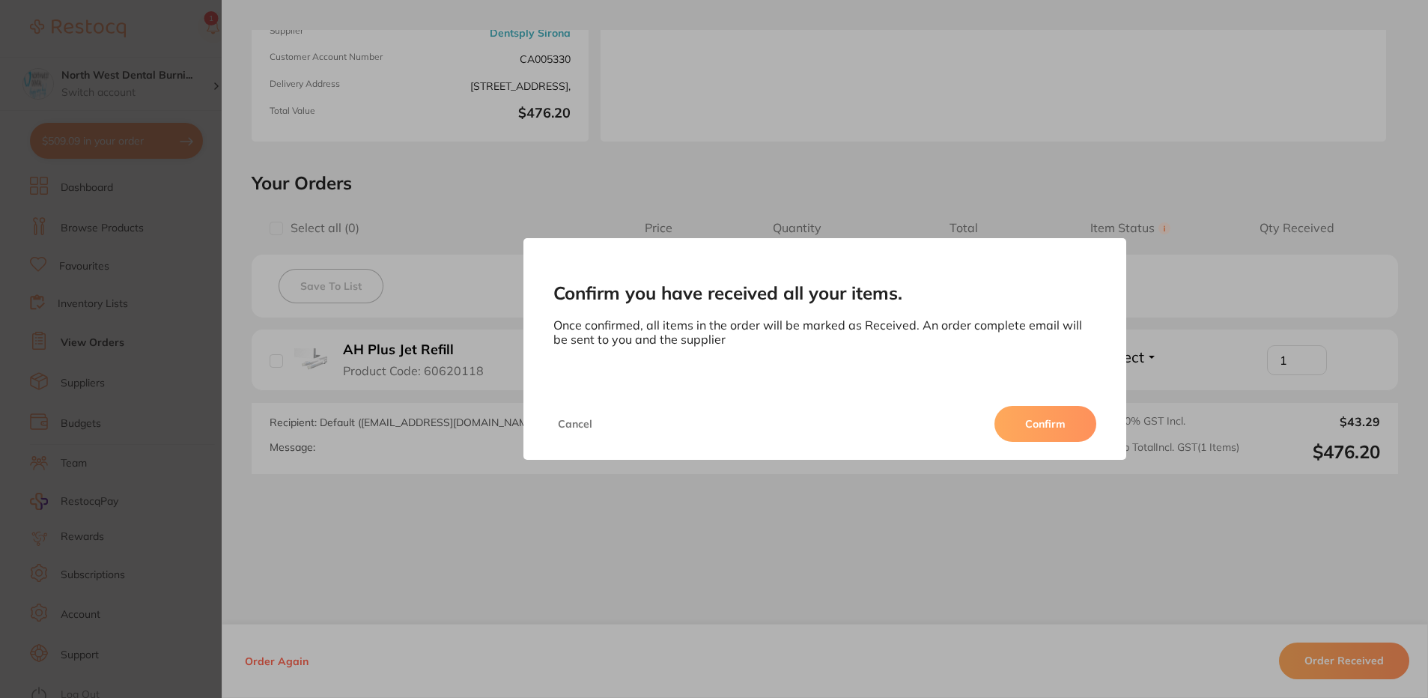
click at [1048, 409] on button "Confirm" at bounding box center [1045, 424] width 102 height 36
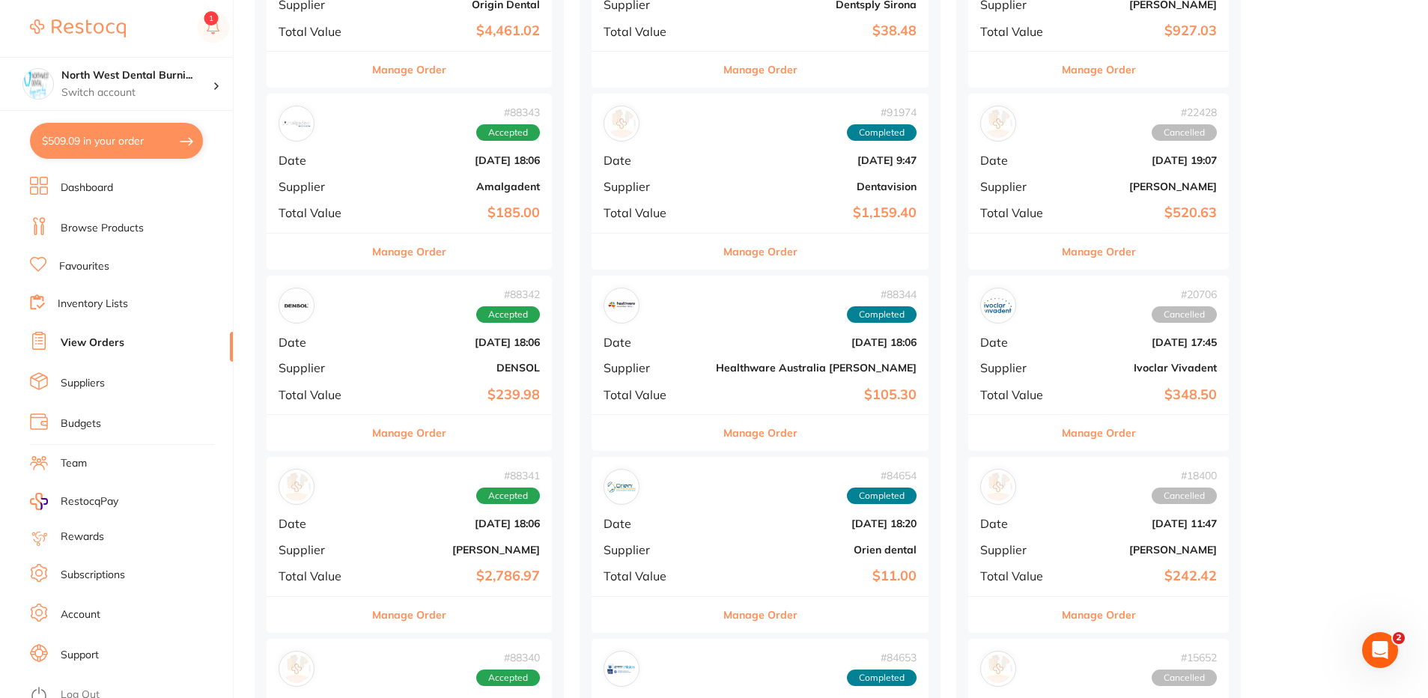
scroll to position [1123, 0]
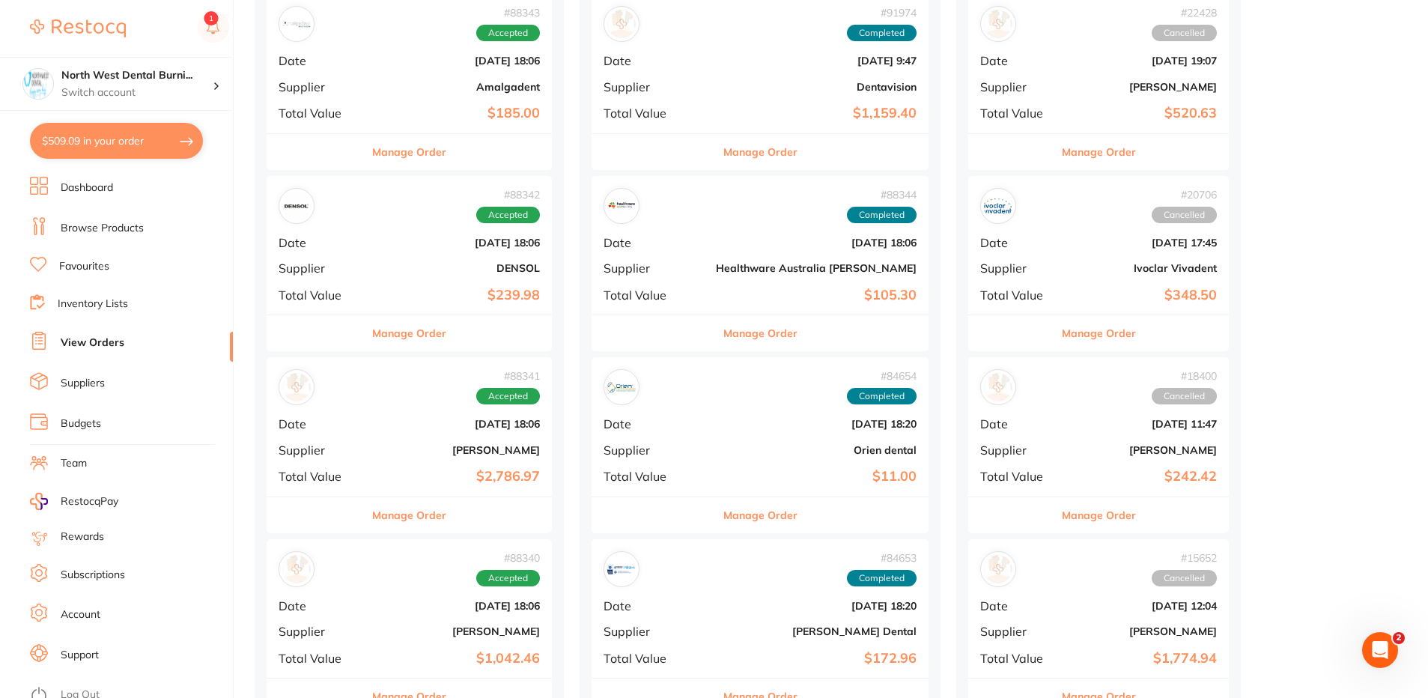
click at [432, 72] on div "# 88343 Accepted Date Jul 31 2025, 18:06 Supplier Amalgadent Total Value $185.00" at bounding box center [409, 63] width 285 height 139
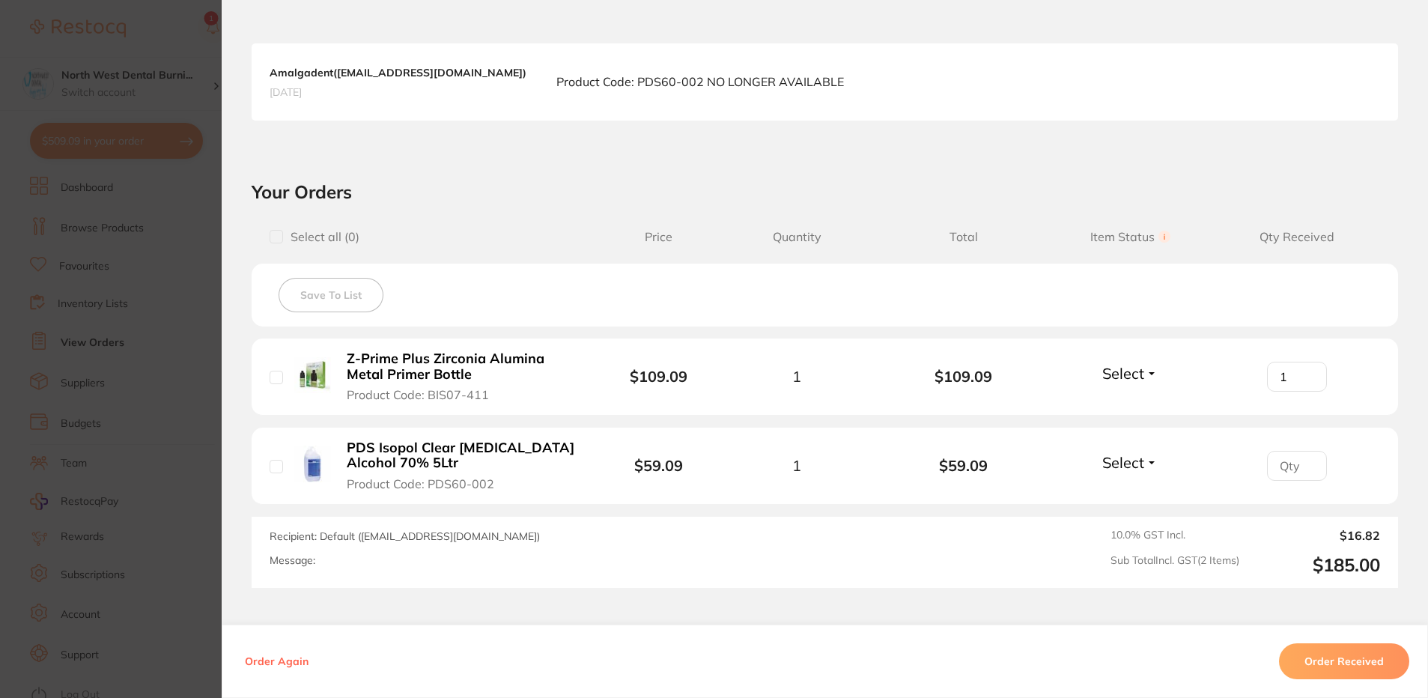
type input "1"
click at [1303, 373] on input "1" at bounding box center [1297, 377] width 60 height 30
click at [69, 225] on section "Order ID: Restocq- 88343 Order Information Accepted Order Order Date Jul 31 202…" at bounding box center [714, 349] width 1428 height 698
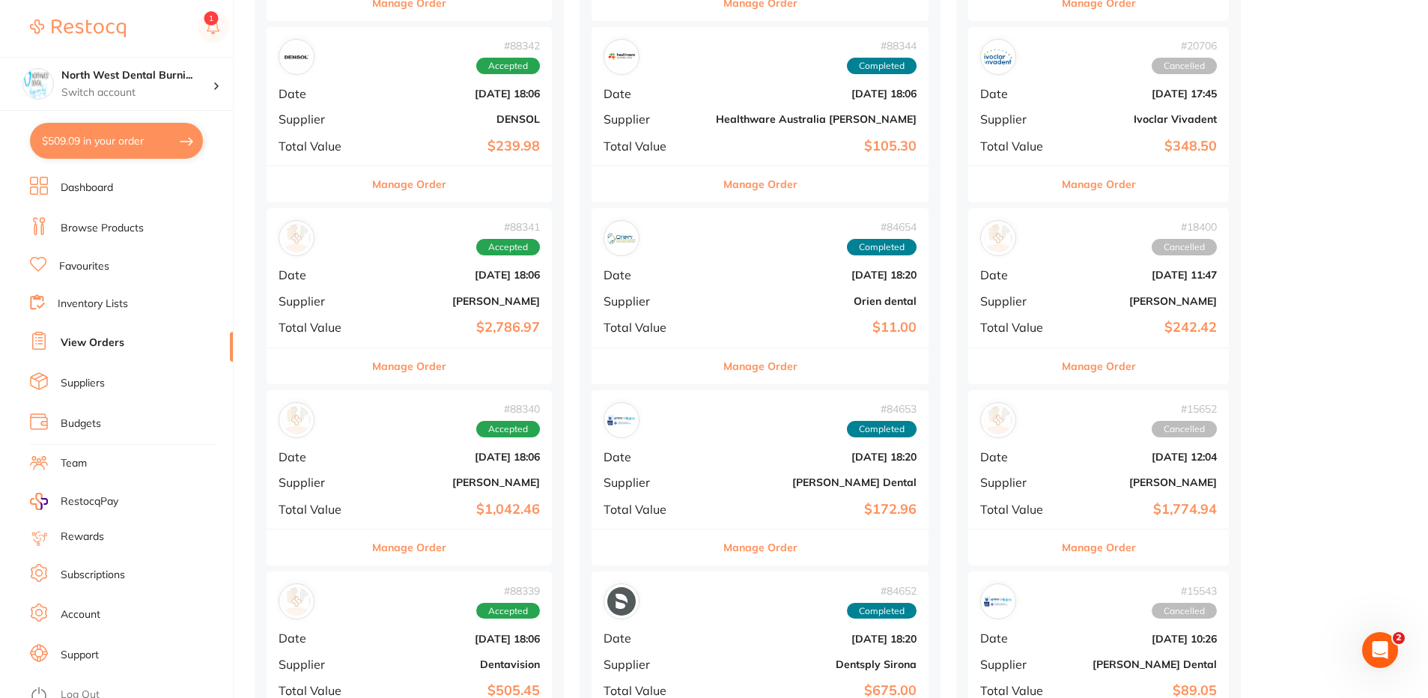
scroll to position [1273, 0]
click at [430, 93] on b "[DATE] 18:06" at bounding box center [457, 93] width 166 height 12
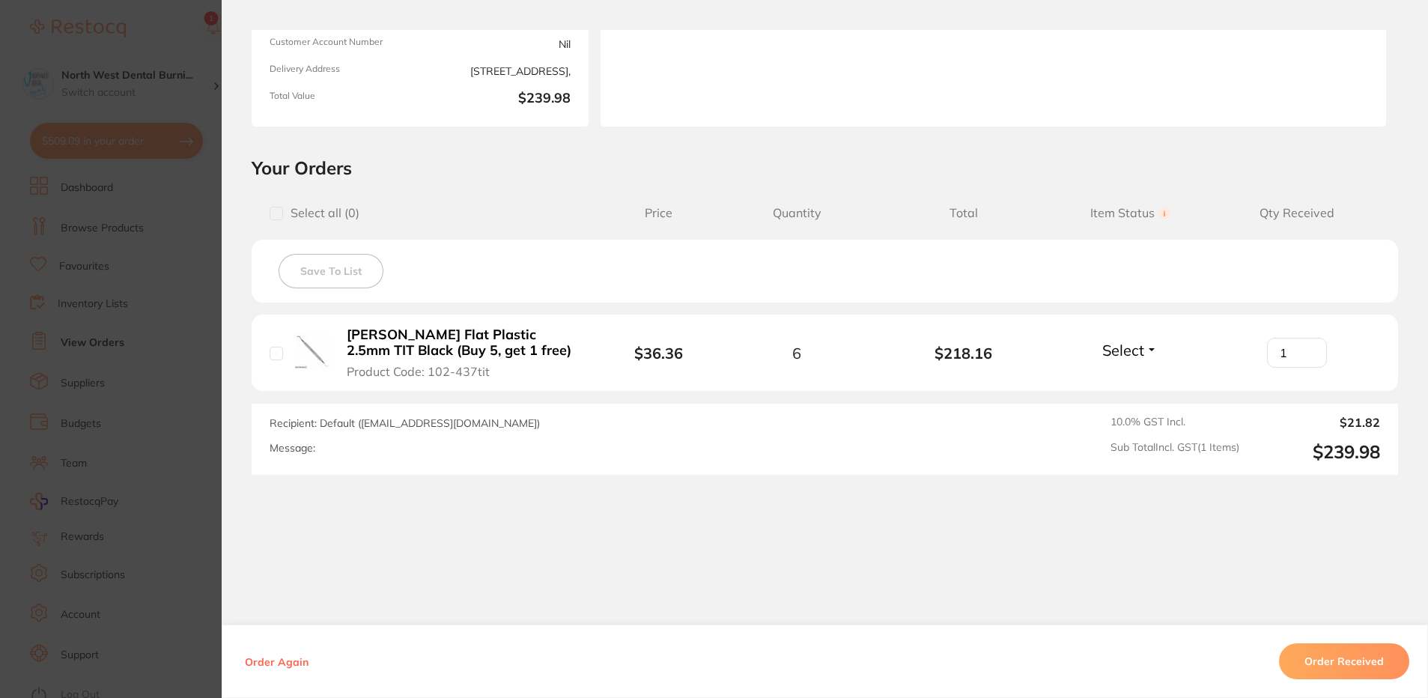
click at [1305, 350] on input "1" at bounding box center [1297, 353] width 60 height 30
click at [1305, 350] on input "2" at bounding box center [1297, 353] width 60 height 30
click at [1305, 350] on input "3" at bounding box center [1297, 353] width 60 height 30
click at [1305, 350] on input "4" at bounding box center [1297, 353] width 60 height 30
click at [1305, 350] on input "5" at bounding box center [1297, 353] width 60 height 30
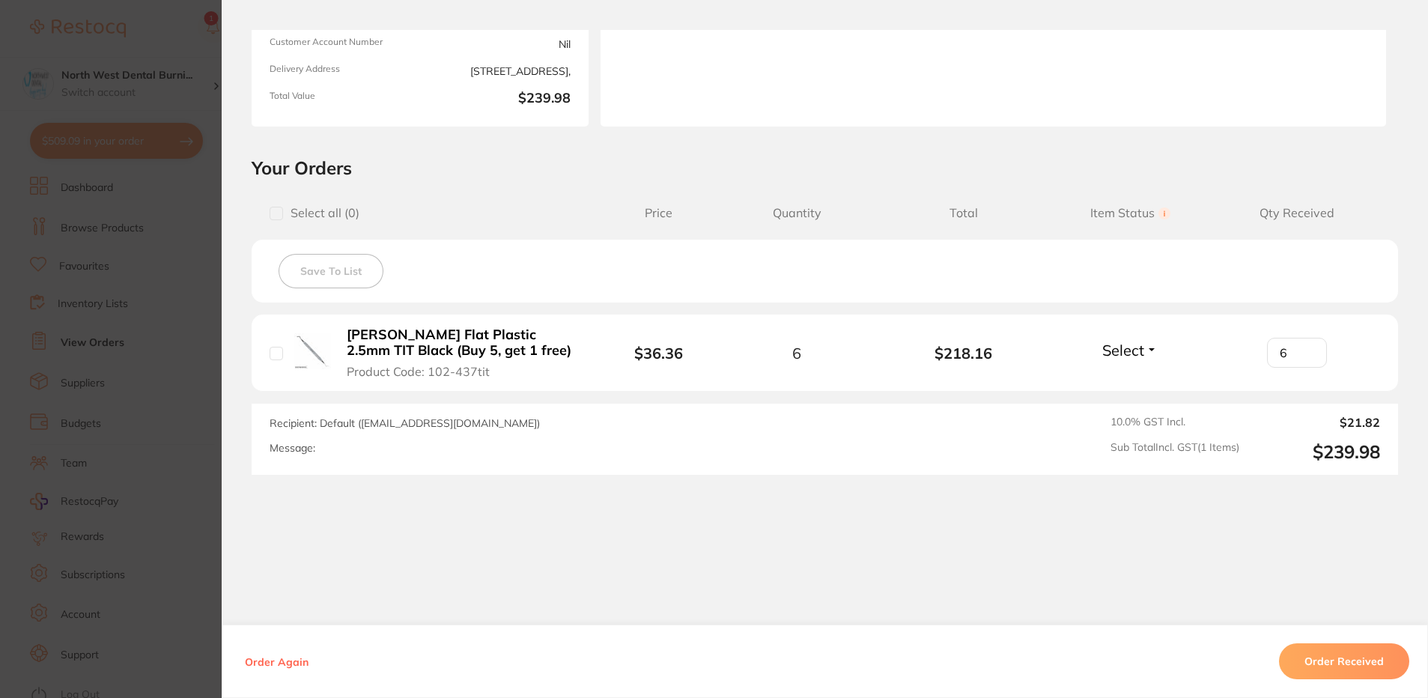
type input "6"
click at [1305, 350] on input "6" at bounding box center [1297, 353] width 60 height 30
click at [1356, 663] on button "Order Received" at bounding box center [1344, 661] width 130 height 36
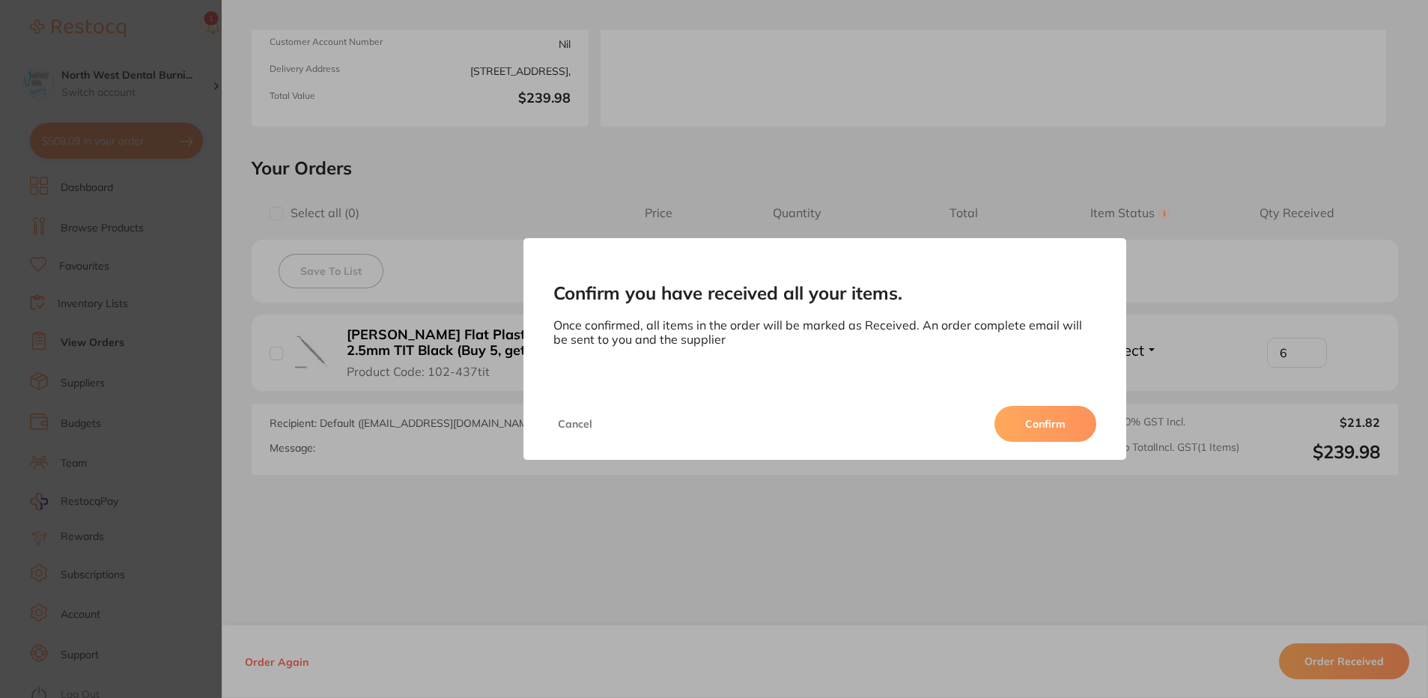
click at [1059, 422] on button "Confirm" at bounding box center [1045, 424] width 102 height 36
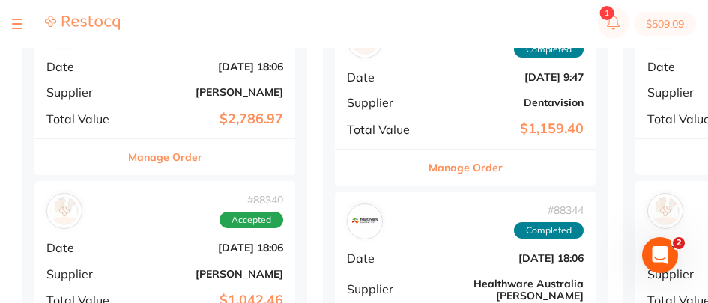
scroll to position [1198, 0]
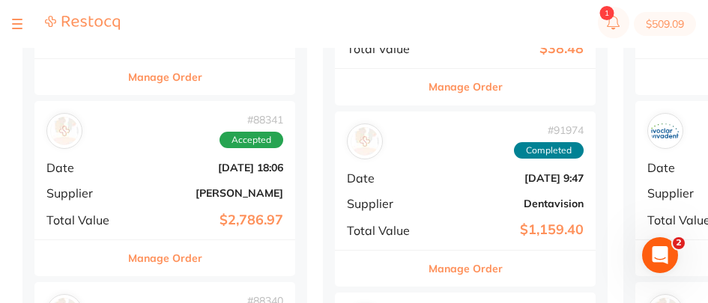
drag, startPoint x: 174, startPoint y: 173, endPoint x: 186, endPoint y: 183, distance: 15.9
click at [174, 173] on b "[DATE] 18:06" at bounding box center [208, 168] width 150 height 12
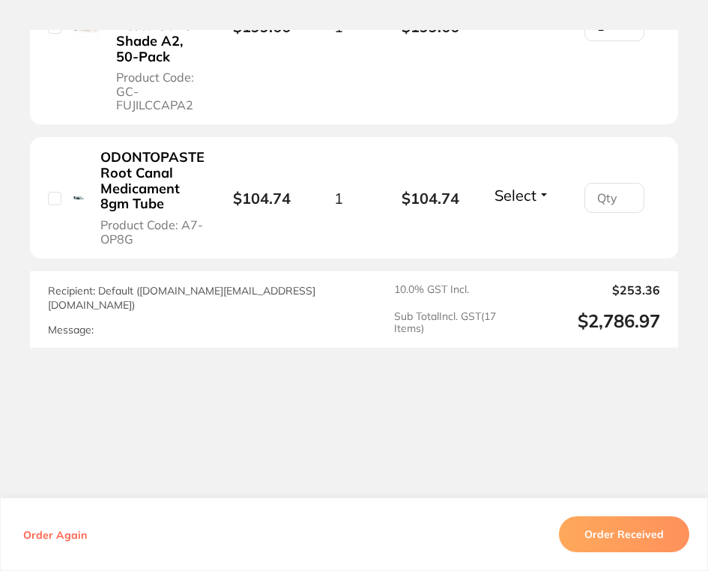
scroll to position [3218, 0]
type input "1"
click at [622, 198] on input "1" at bounding box center [614, 198] width 60 height 30
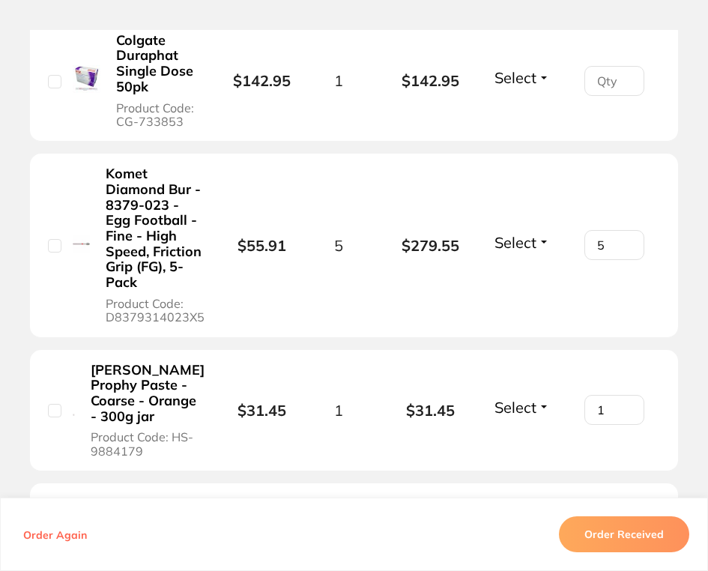
scroll to position [747, 0]
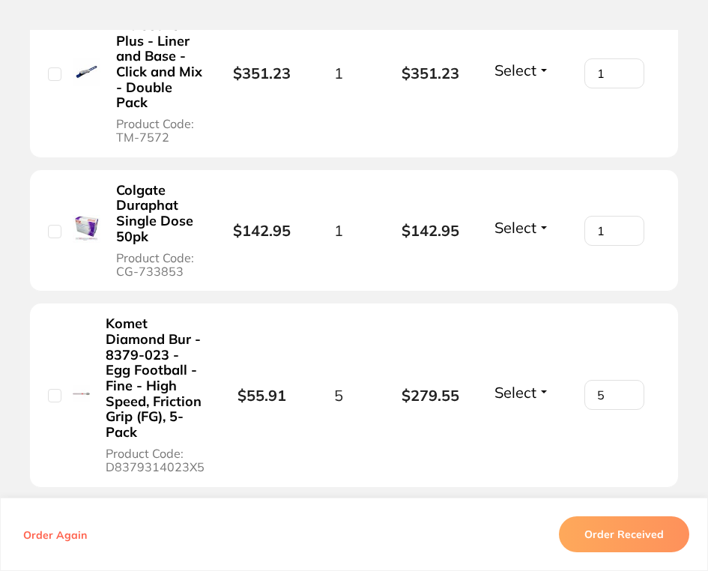
type input "1"
click at [618, 216] on input "1" at bounding box center [614, 231] width 60 height 30
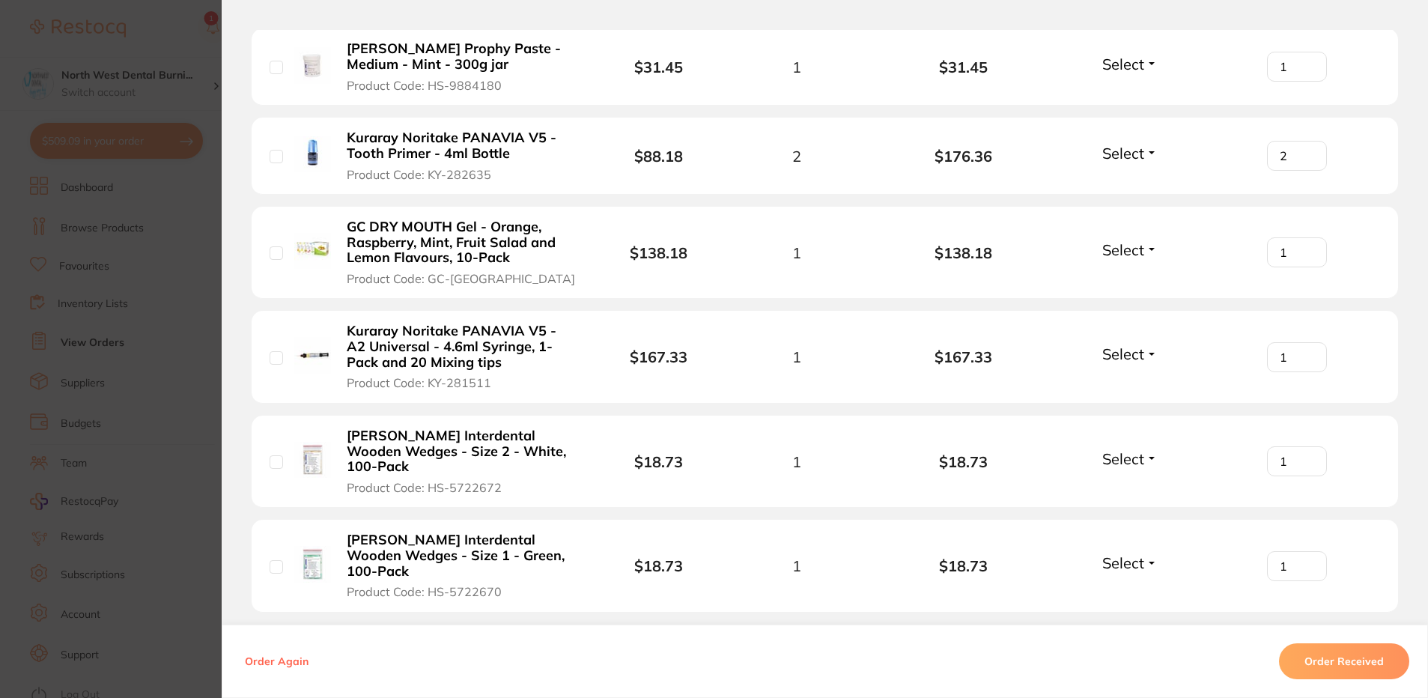
scroll to position [1197, 0]
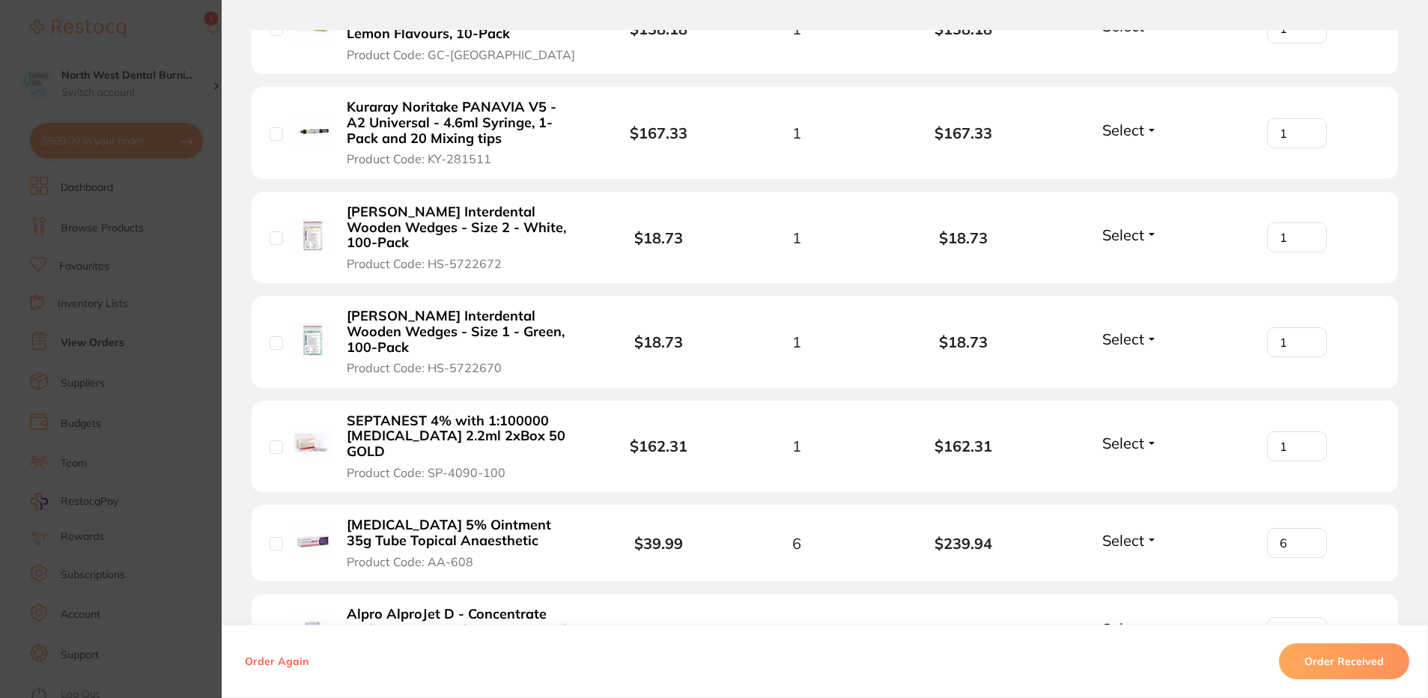
click at [1367, 666] on button "Order Received" at bounding box center [1344, 661] width 130 height 36
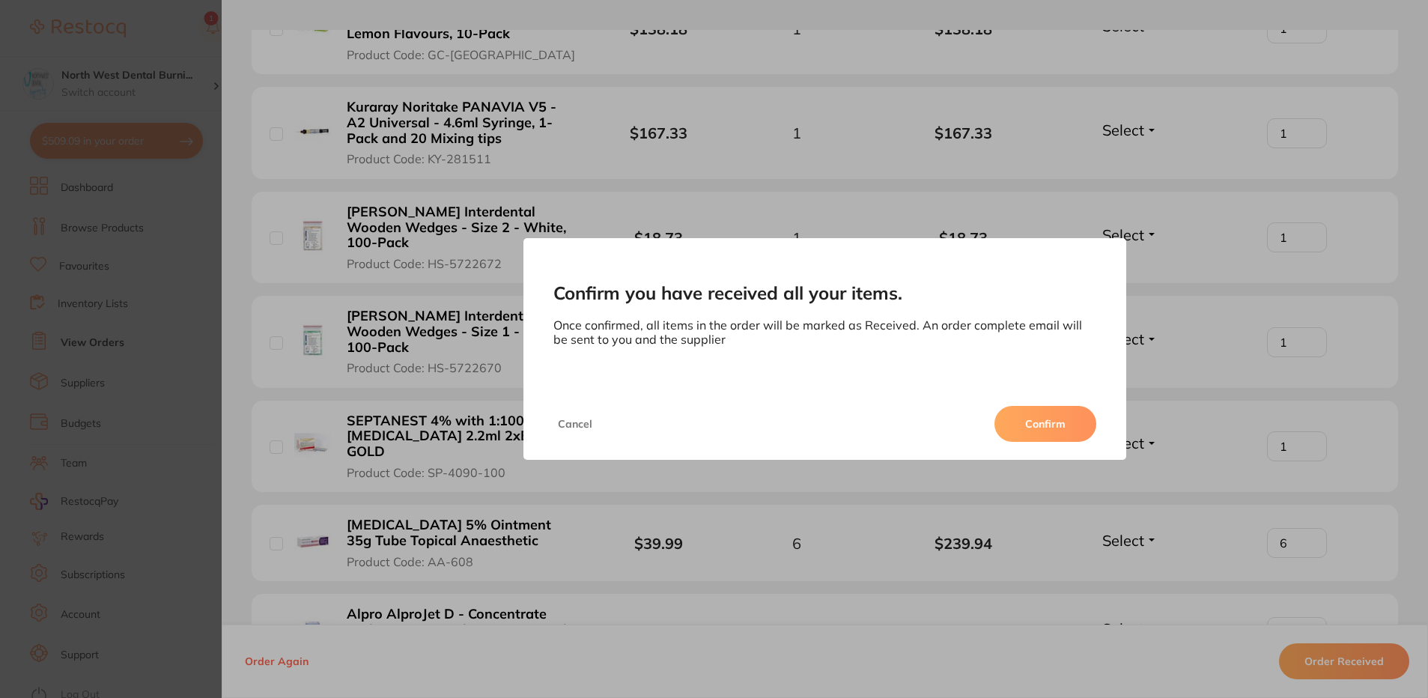
click at [1044, 413] on button "Confirm" at bounding box center [1045, 424] width 102 height 36
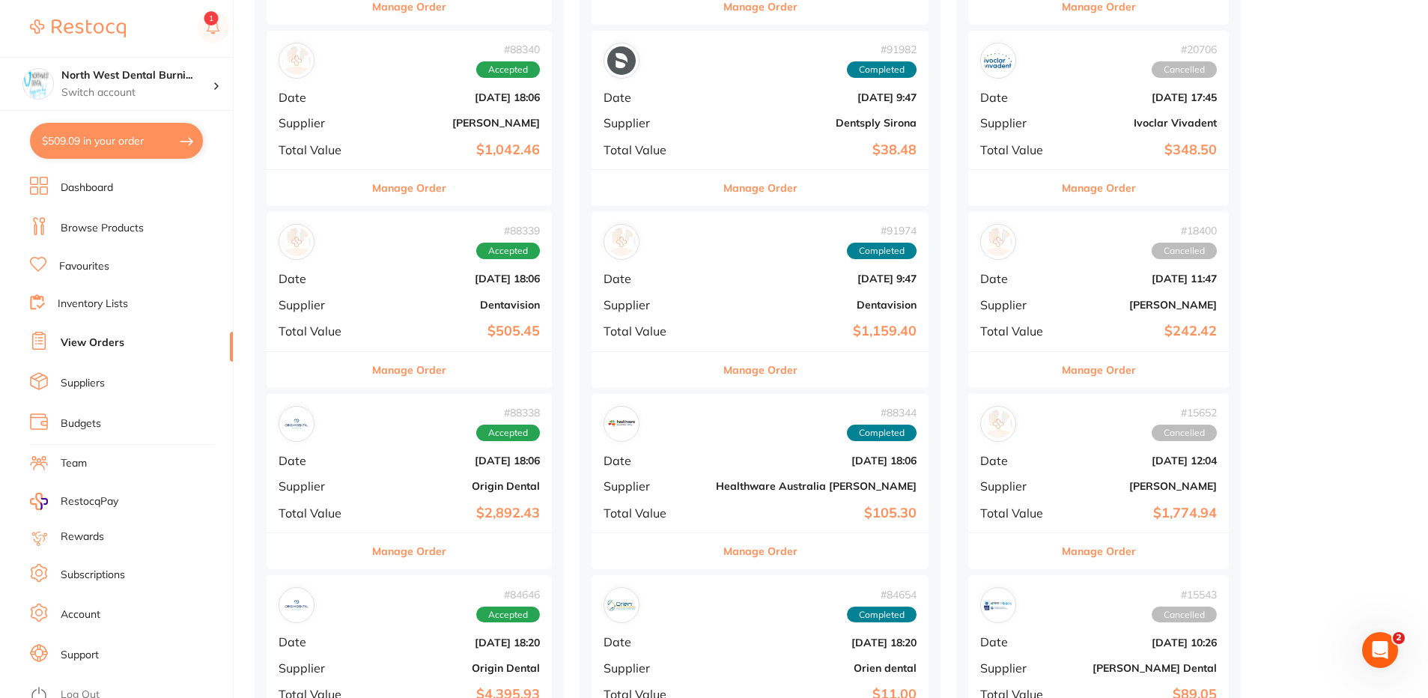
scroll to position [1273, 0]
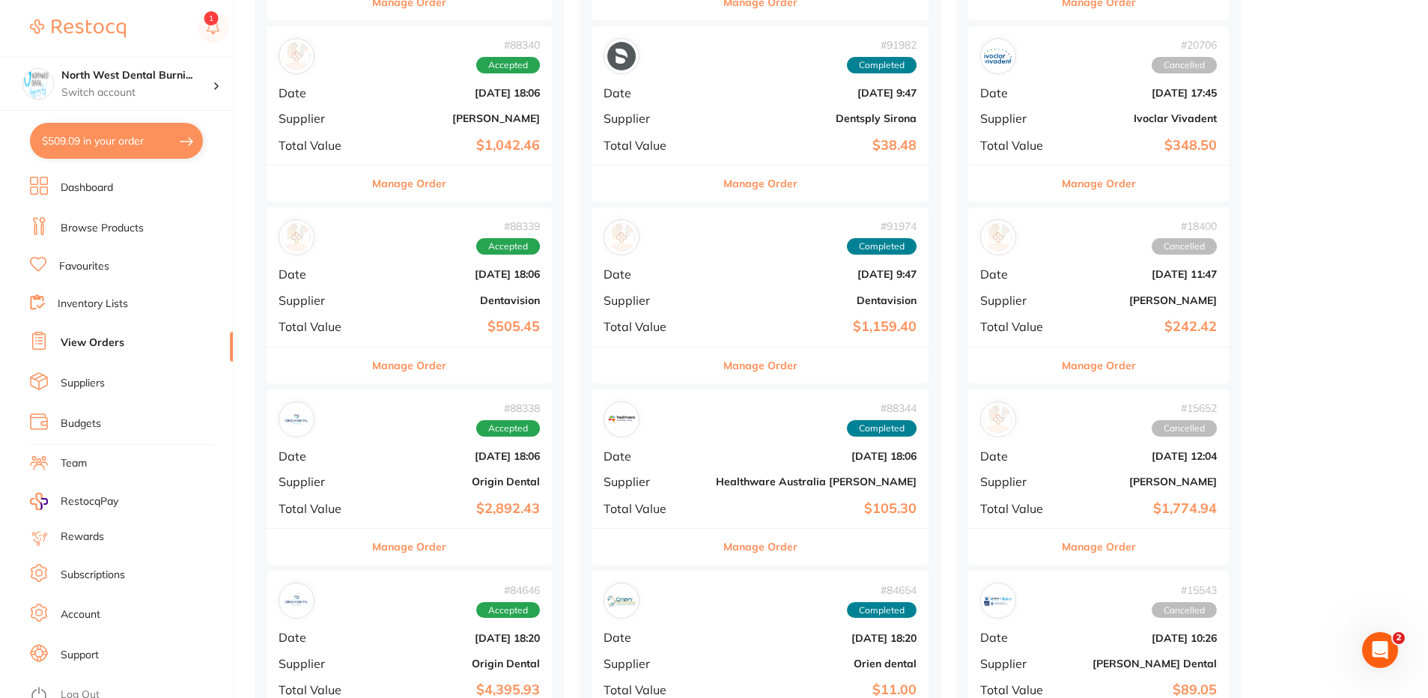
click at [458, 138] on b "$1,042.46" at bounding box center [457, 146] width 166 height 16
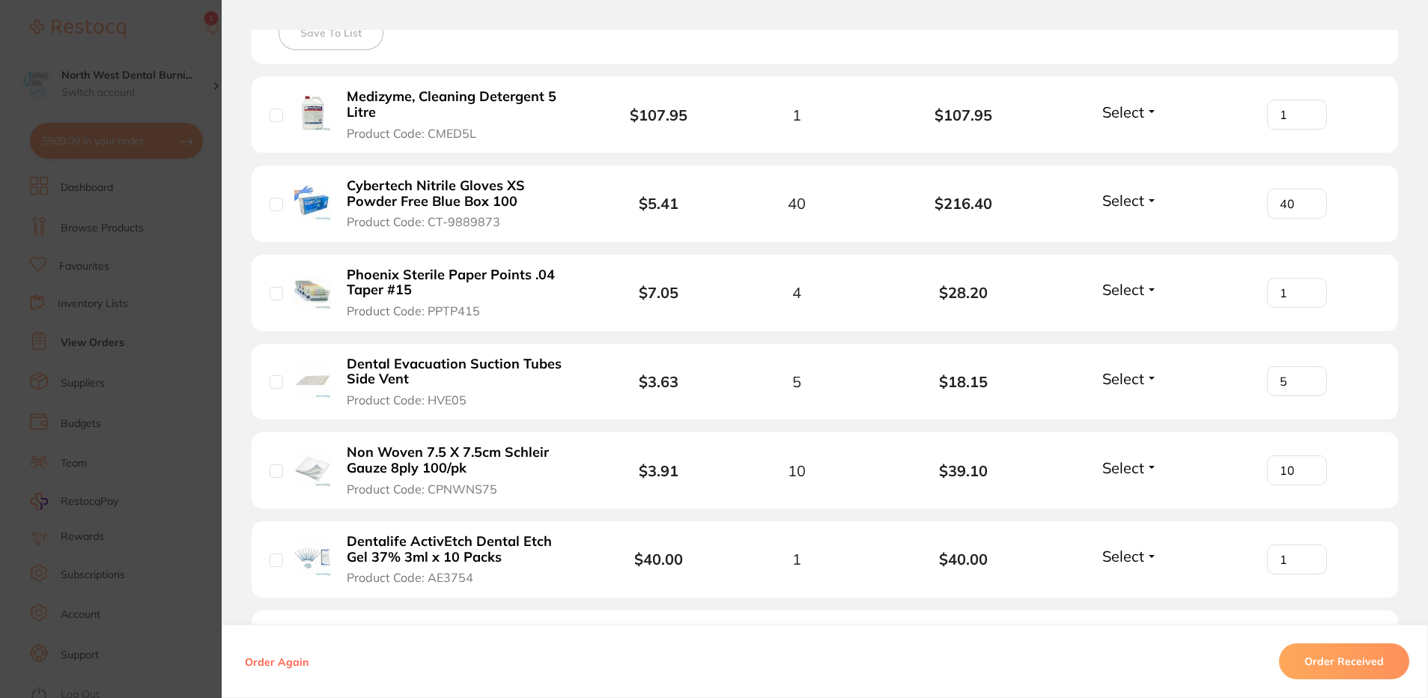
click at [1307, 288] on input "1" at bounding box center [1297, 293] width 60 height 30
click at [1307, 288] on input "2" at bounding box center [1297, 293] width 60 height 30
click at [1307, 288] on input "3" at bounding box center [1297, 293] width 60 height 30
type input "4"
click at [1307, 288] on input "4" at bounding box center [1297, 293] width 60 height 30
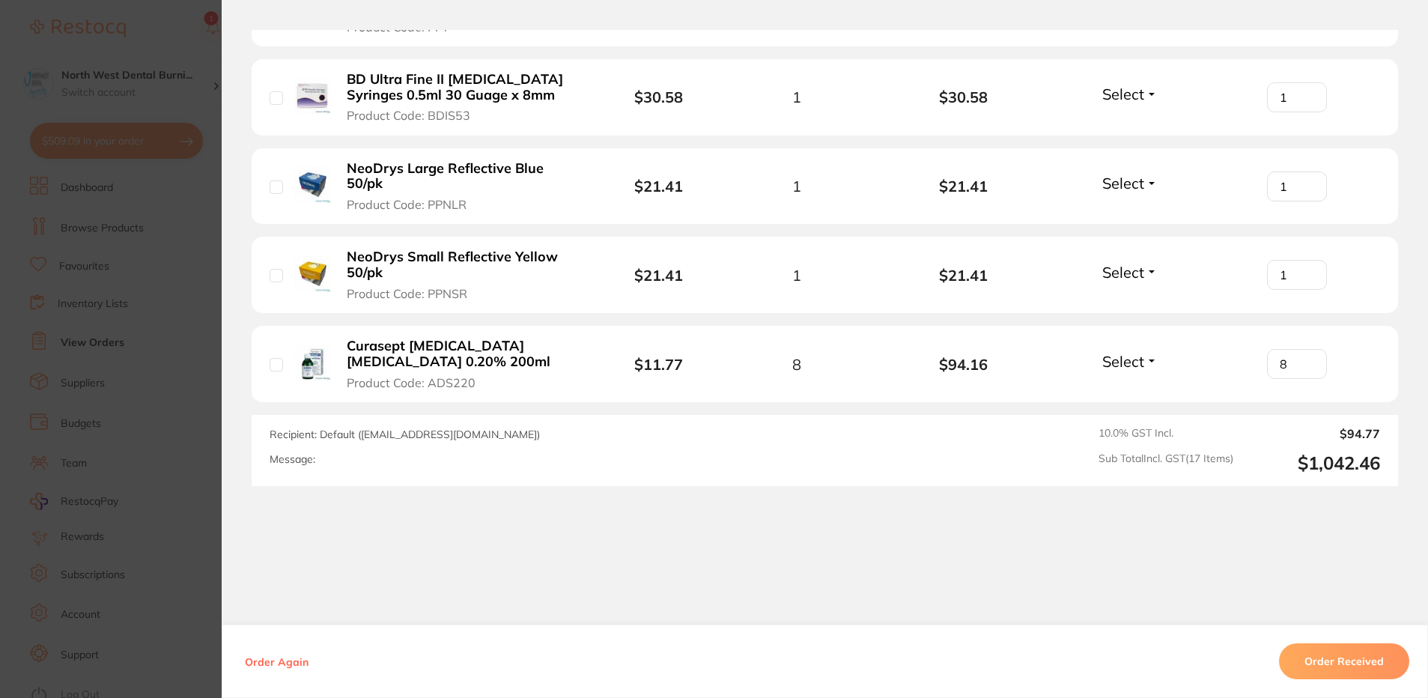
scroll to position [1595, 0]
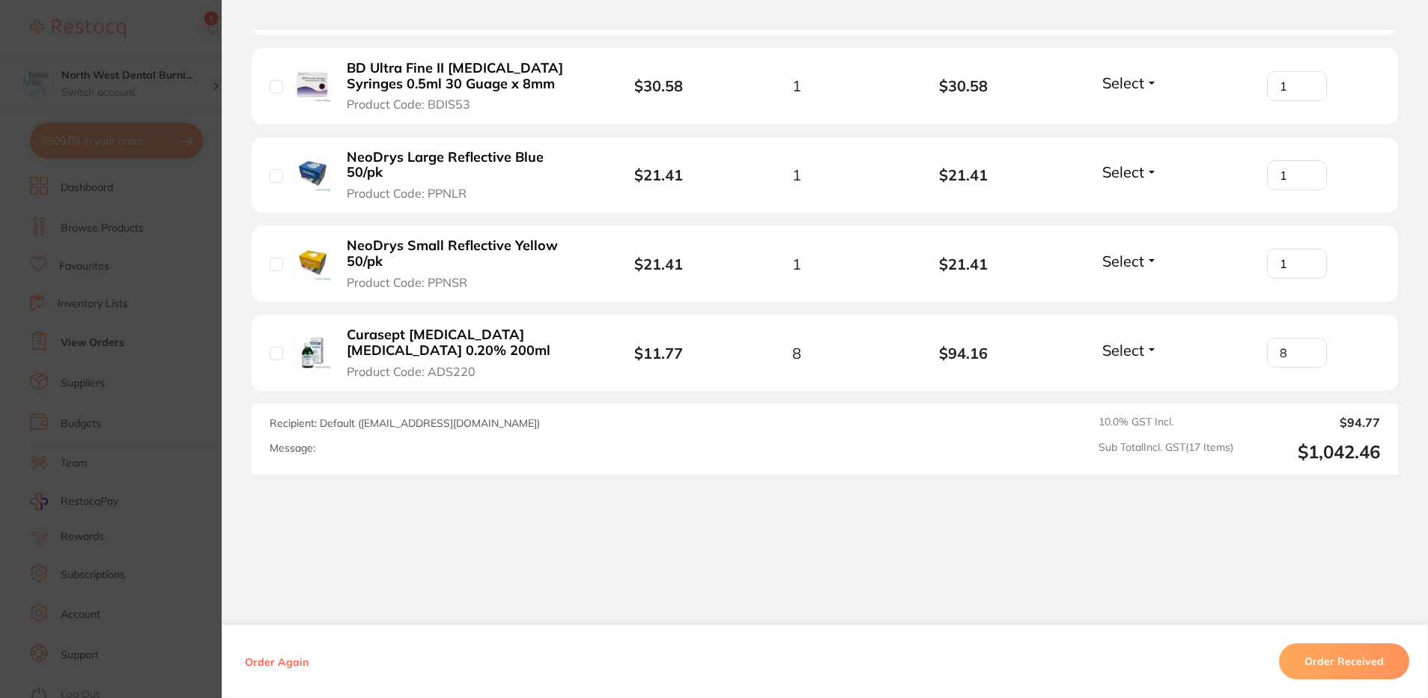
click at [1370, 664] on button "Order Received" at bounding box center [1344, 661] width 130 height 36
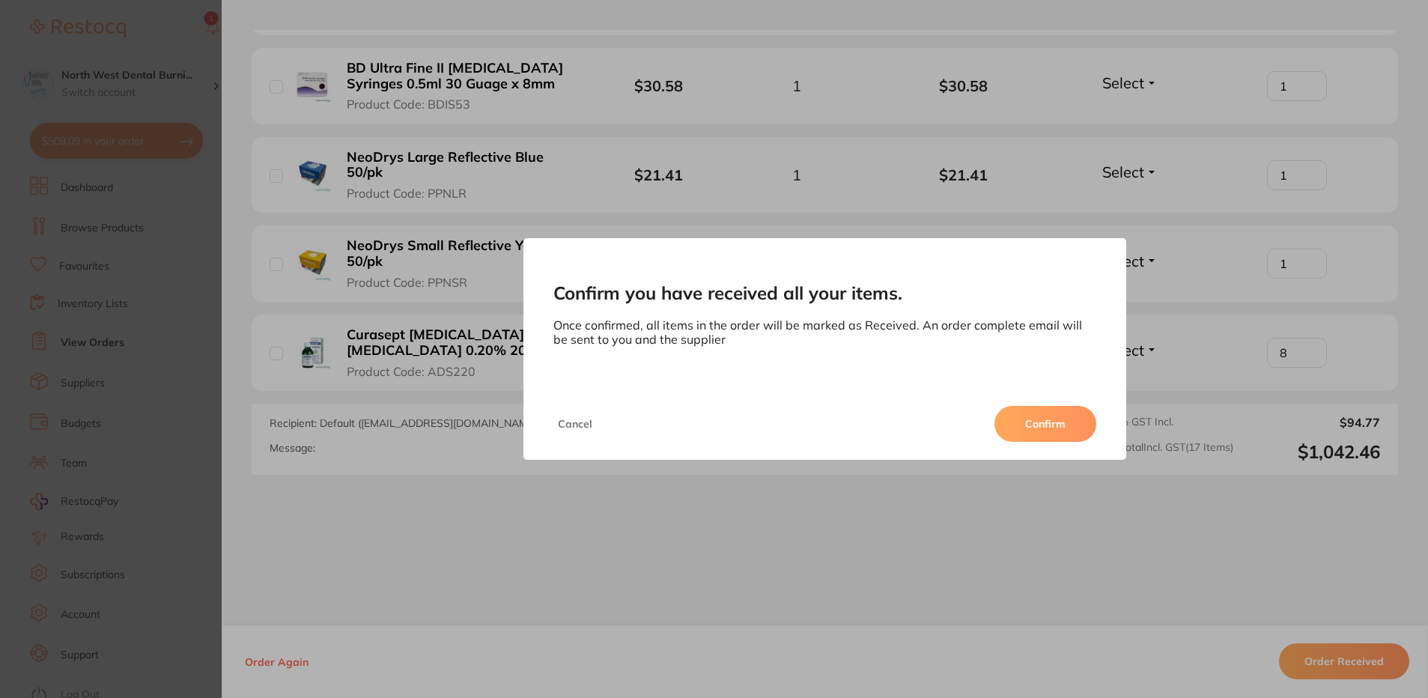
click at [1053, 421] on button "Confirm" at bounding box center [1045, 424] width 102 height 36
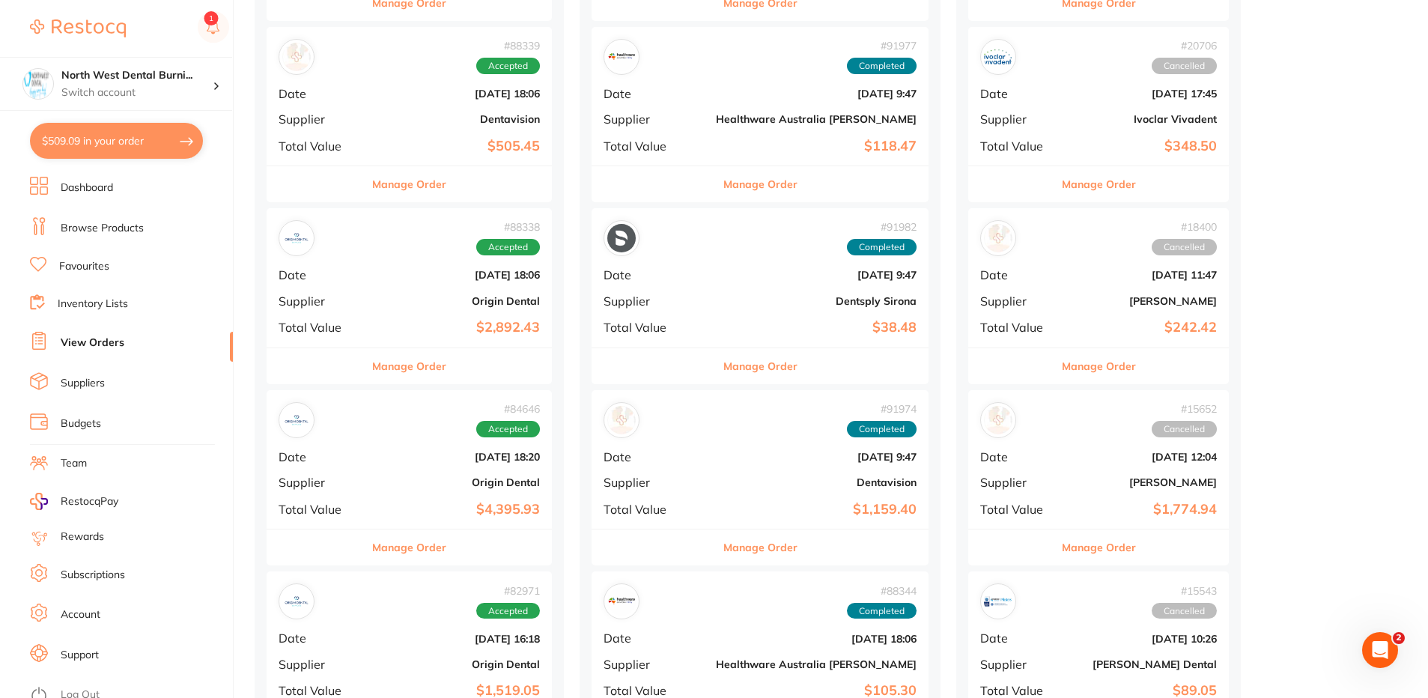
scroll to position [1273, 0]
click at [413, 49] on div "# 88339 Accepted" at bounding box center [409, 56] width 261 height 36
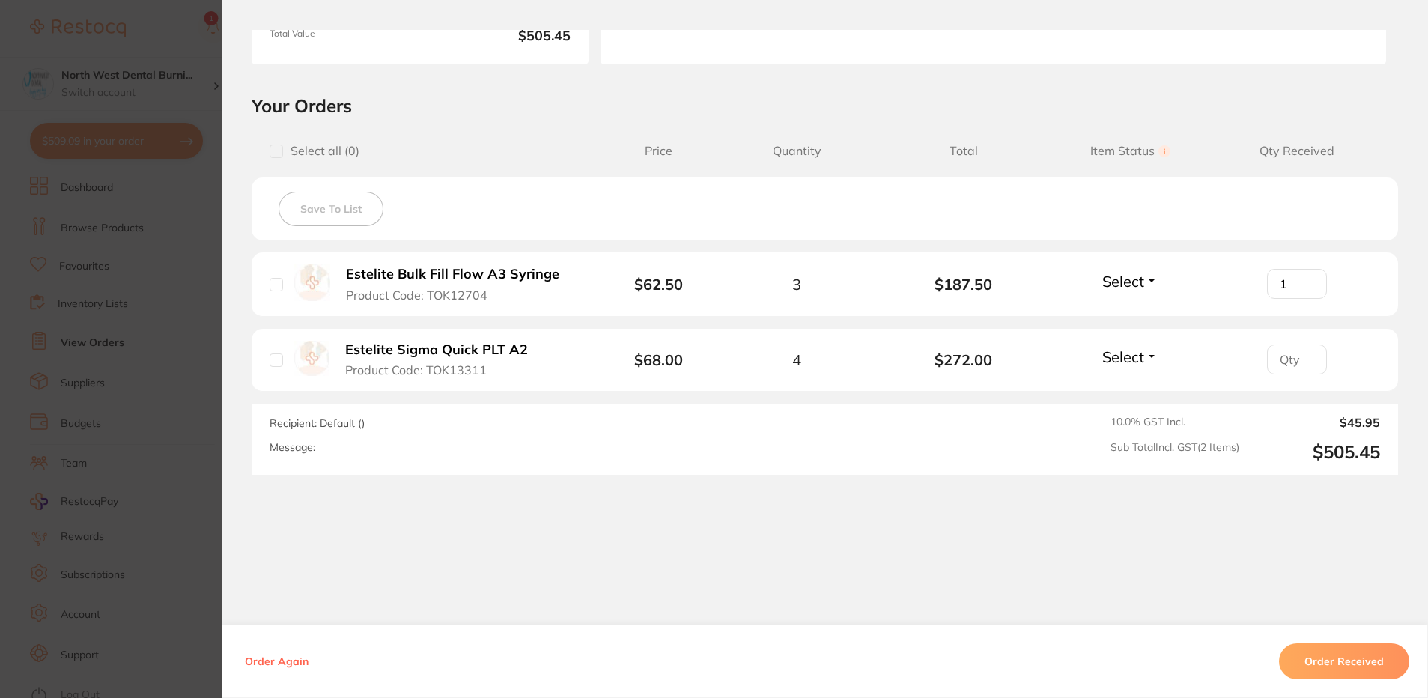
click at [1305, 280] on input "1" at bounding box center [1297, 284] width 60 height 30
click at [1305, 280] on input "2" at bounding box center [1297, 284] width 60 height 30
type input "3"
click at [1305, 280] on input "3" at bounding box center [1297, 284] width 60 height 30
click at [1304, 356] on input "1" at bounding box center [1297, 359] width 60 height 30
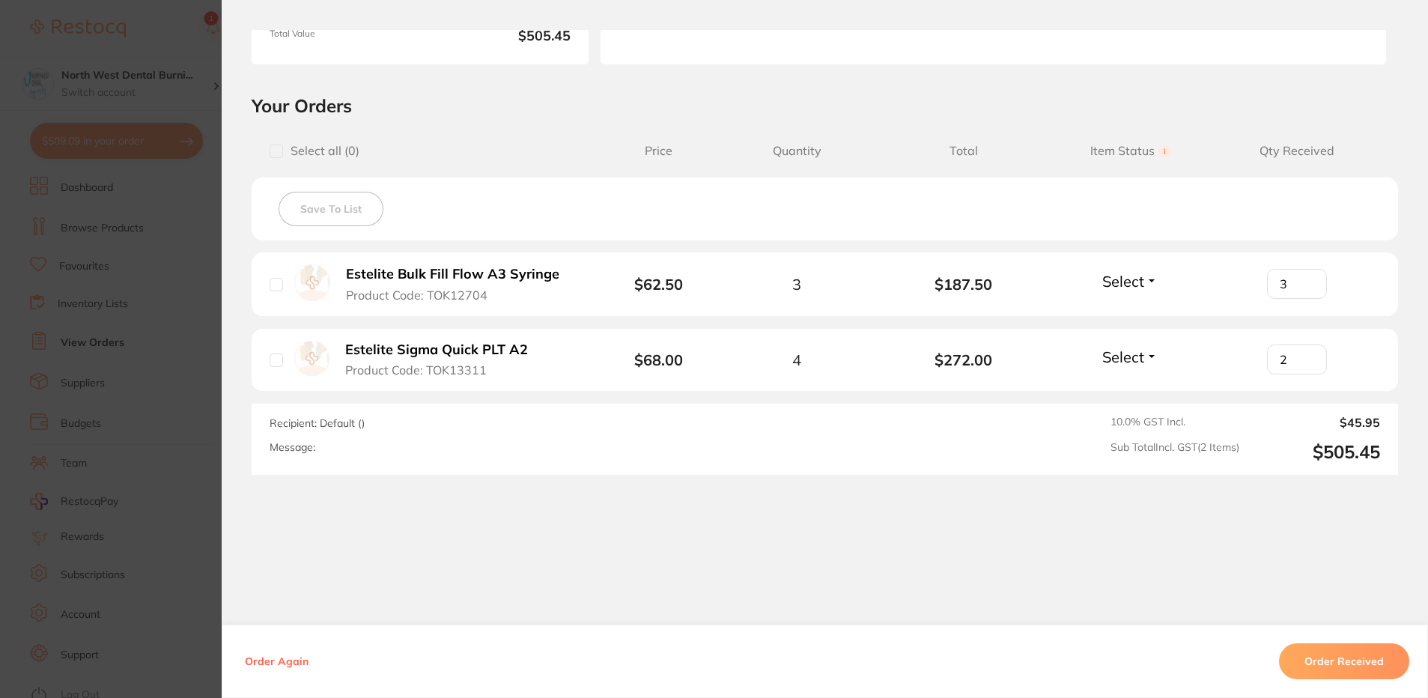
click at [1304, 356] on input "2" at bounding box center [1297, 359] width 60 height 30
click at [1304, 356] on input "3" at bounding box center [1297, 359] width 60 height 30
type input "4"
click at [1304, 356] on input "4" at bounding box center [1297, 359] width 60 height 30
drag, startPoint x: 1370, startPoint y: 665, endPoint x: 1343, endPoint y: 625, distance: 48.6
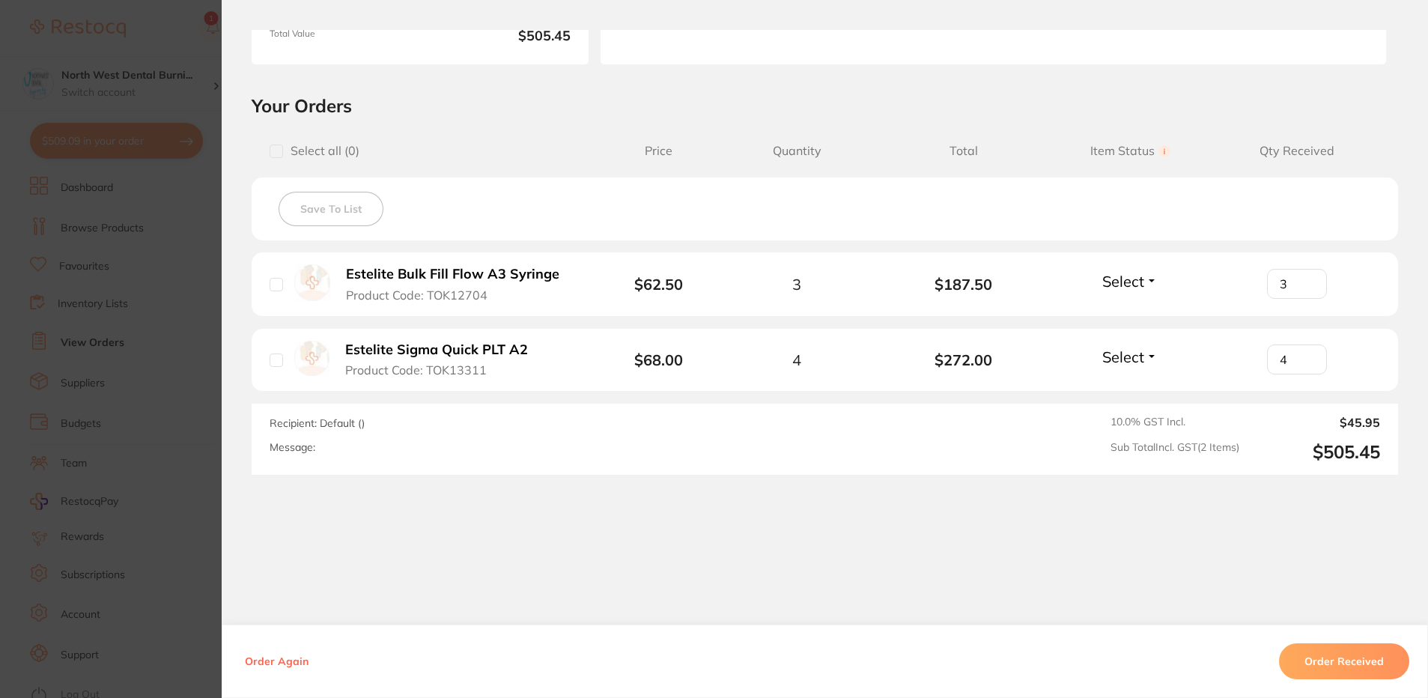
click at [1369, 664] on button "Order Received" at bounding box center [1344, 661] width 130 height 36
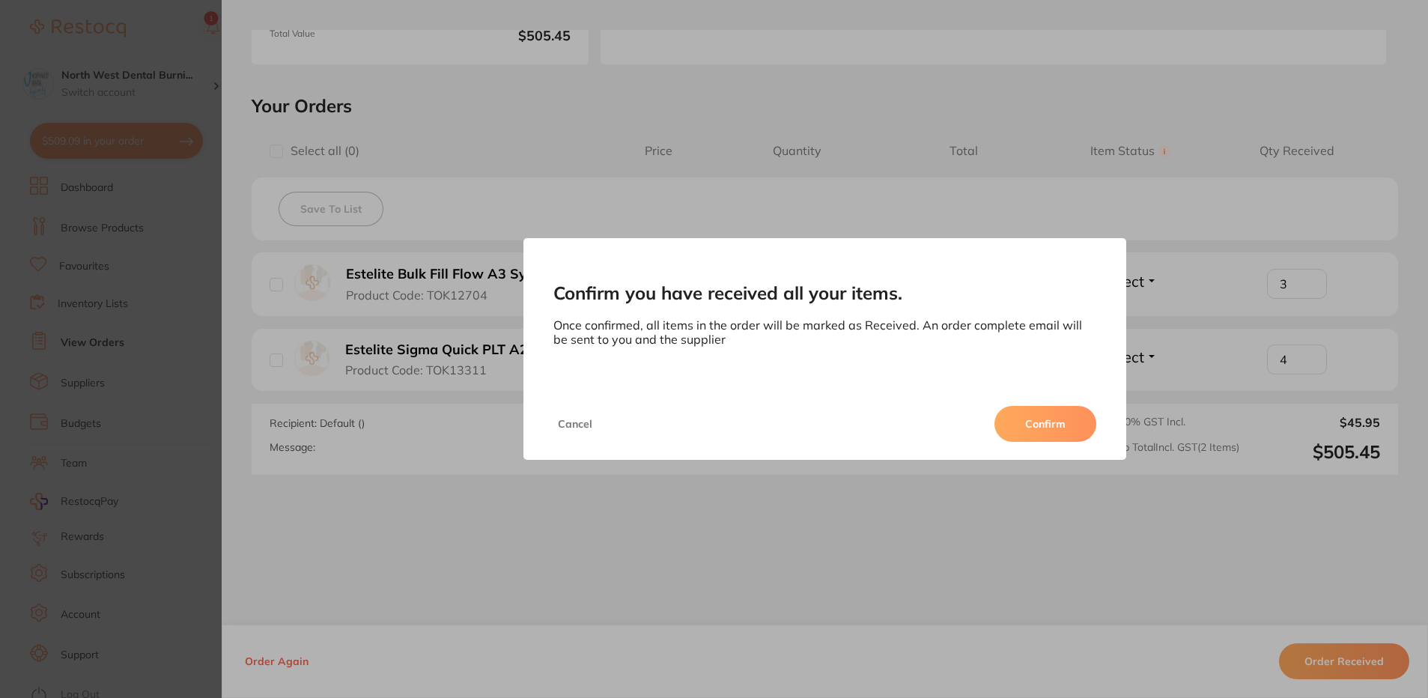
click at [1060, 427] on button "Confirm" at bounding box center [1045, 424] width 102 height 36
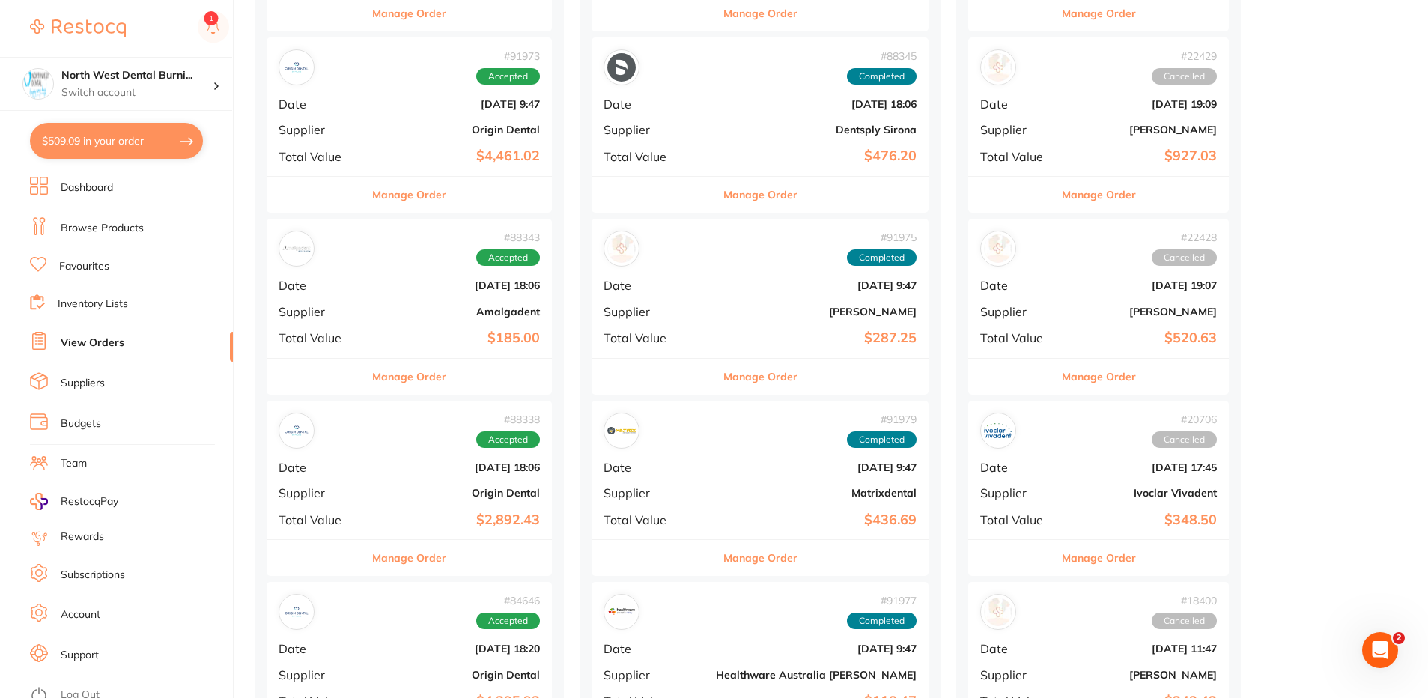
scroll to position [1048, 0]
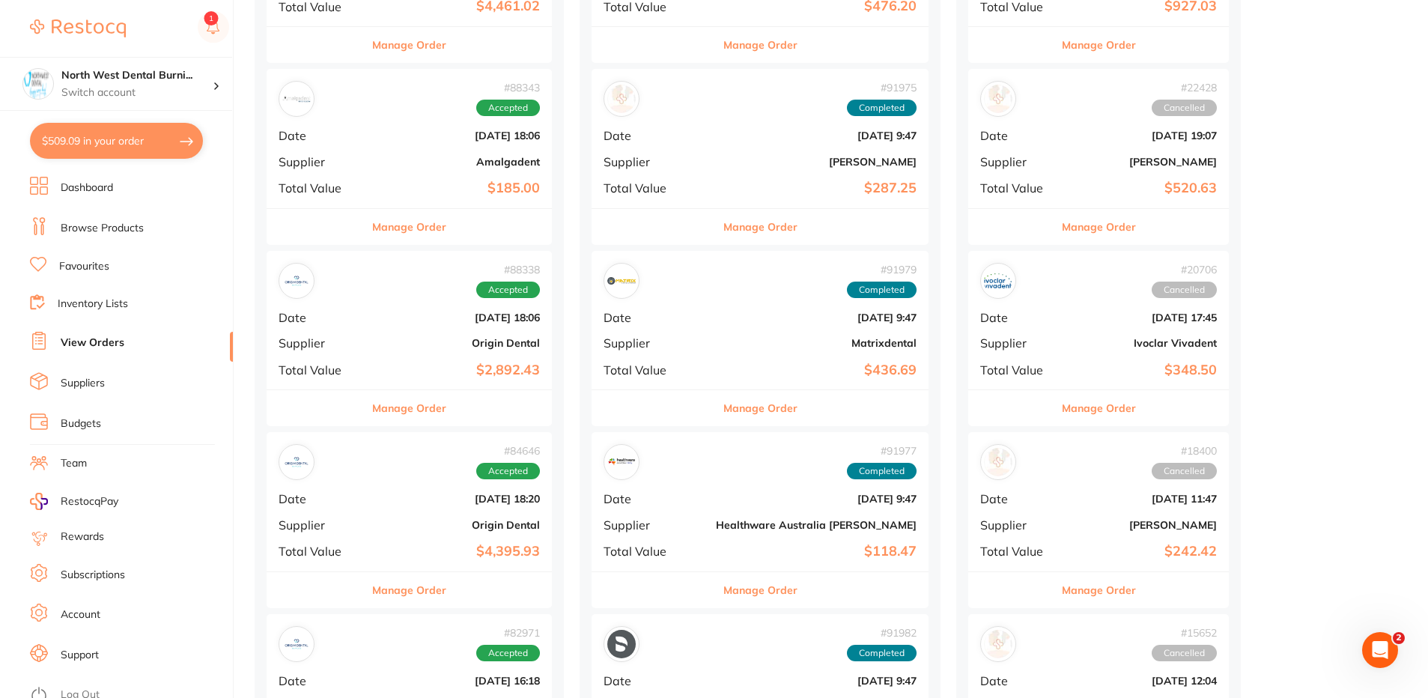
click at [389, 353] on div "# 88338 Accepted Date Jul 31 2025, 18:06 Supplier Origin Dental Total Value $2,…" at bounding box center [409, 320] width 285 height 139
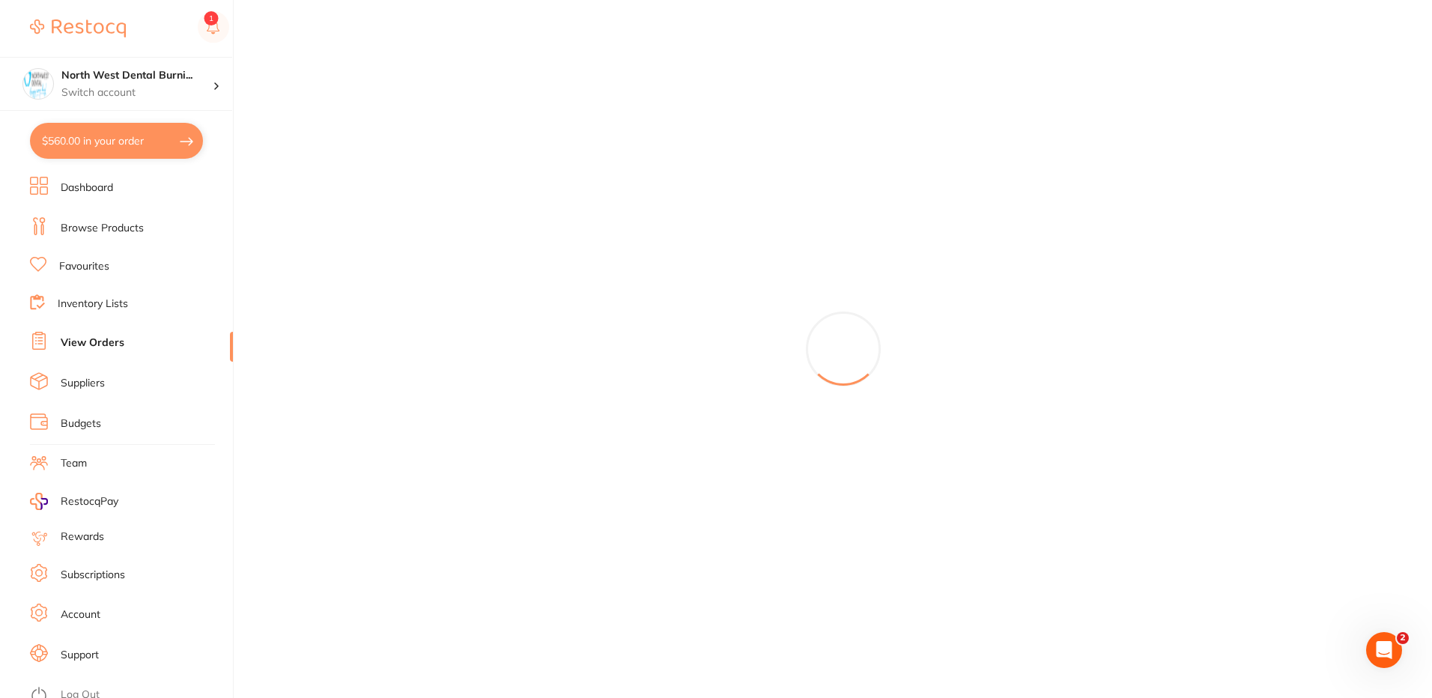
drag, startPoint x: 103, startPoint y: 135, endPoint x: 277, endPoint y: 252, distance: 210.4
click at [103, 135] on button "$560.00 in your order" at bounding box center [116, 141] width 173 height 36
checkbox input "true"
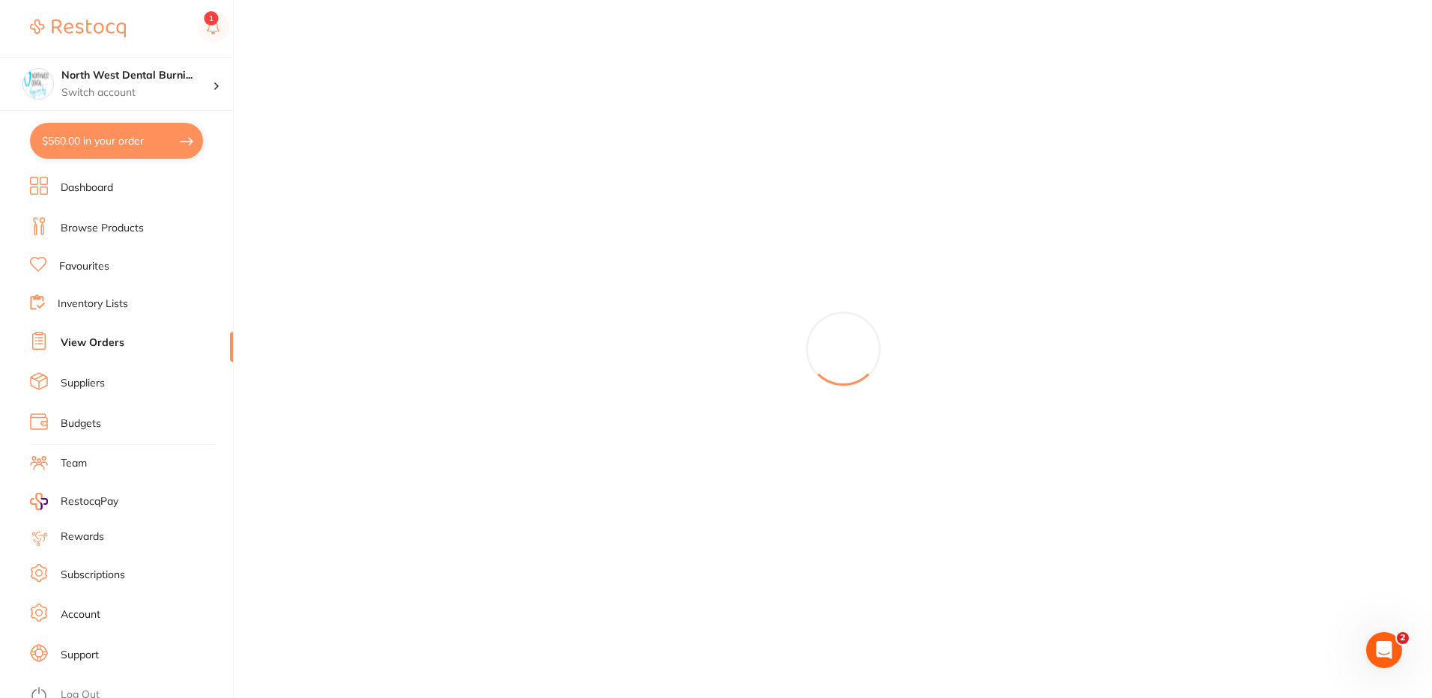
checkbox input "true"
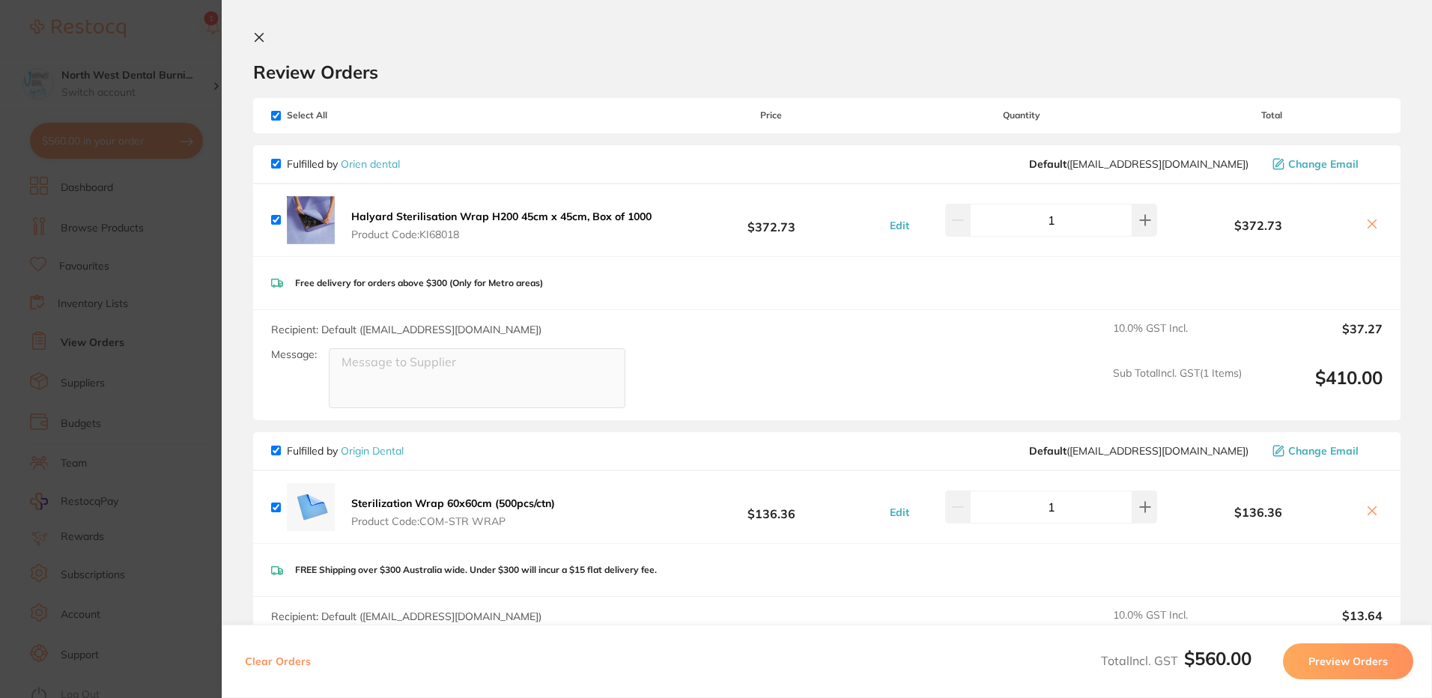
click at [159, 353] on section "Update RRP Set your pre negotiated price for this item. Item Agreed RRP (excl. …" at bounding box center [716, 349] width 1432 height 698
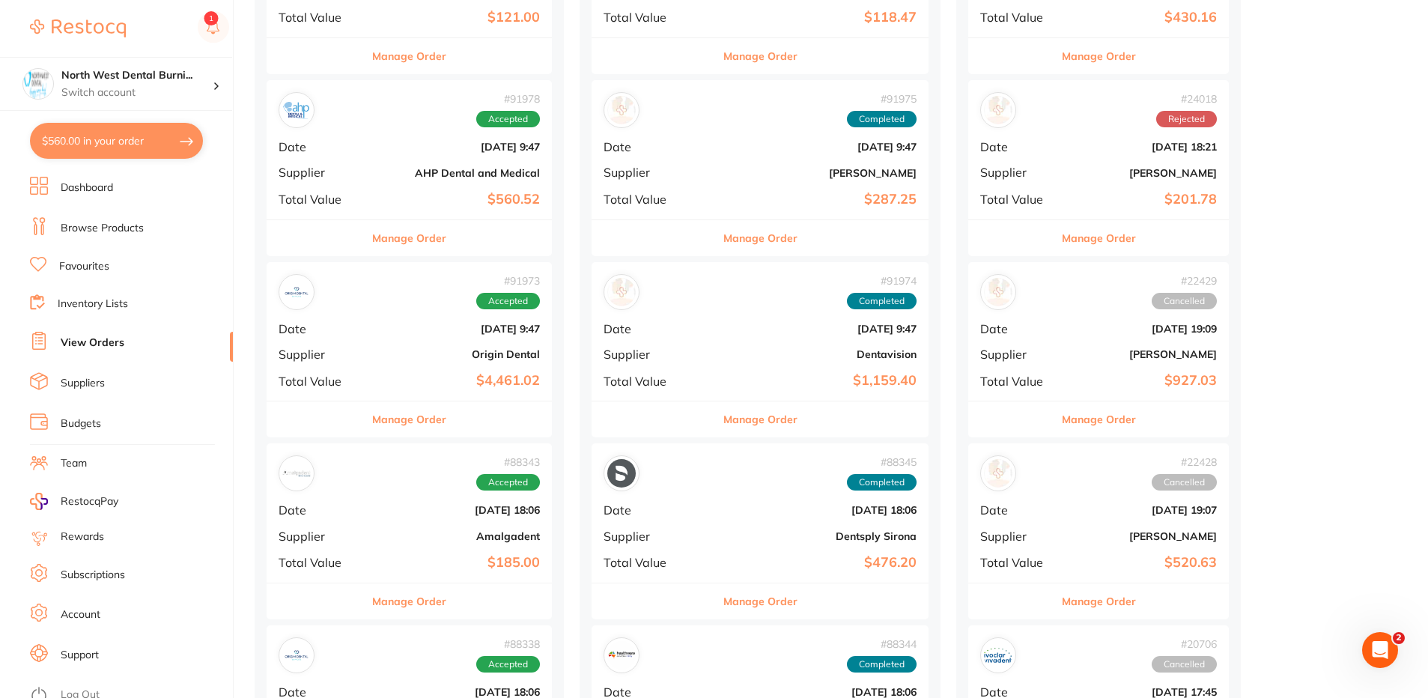
scroll to position [374, 0]
